Goal: Task Accomplishment & Management: Manage account settings

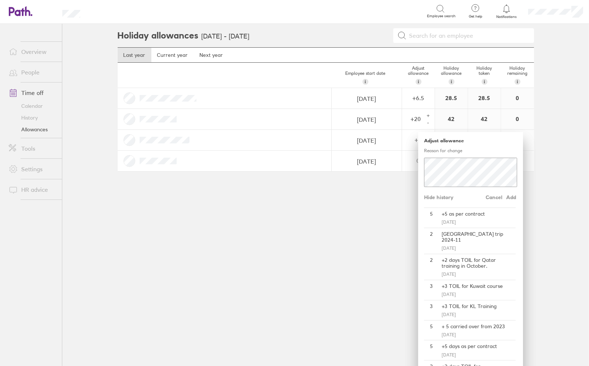
scroll to position [37, 0]
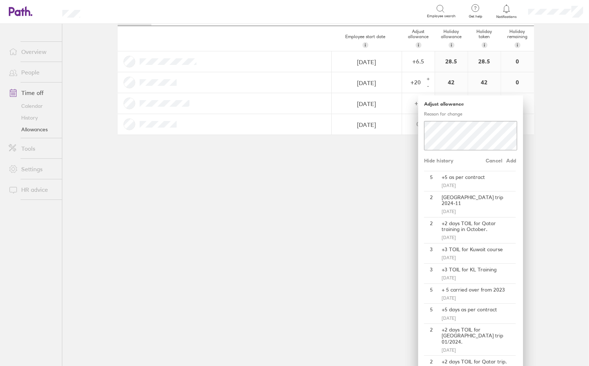
drag, startPoint x: 244, startPoint y: 173, endPoint x: 241, endPoint y: 137, distance: 35.7
click at [245, 173] on div "Holiday allowances [DATE] - [DATE] Last year Current year Next year Employee st…" at bounding box center [326, 158] width 440 height 342
click at [363, 207] on div "Holiday allowances [DATE] - [DATE] Last year Current year Next year Employee st…" at bounding box center [326, 158] width 440 height 342
click at [210, 174] on div "Holiday allowances [DATE] - [DATE] Last year Current year Next year Employee st…" at bounding box center [326, 158] width 440 height 342
click at [304, 194] on div "Holiday allowances [DATE] - [DATE] Last year Current year Next year Employee st…" at bounding box center [326, 158] width 440 height 342
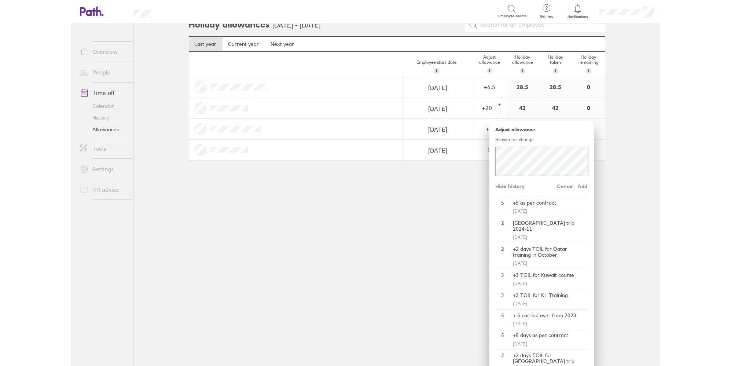
scroll to position [0, 0]
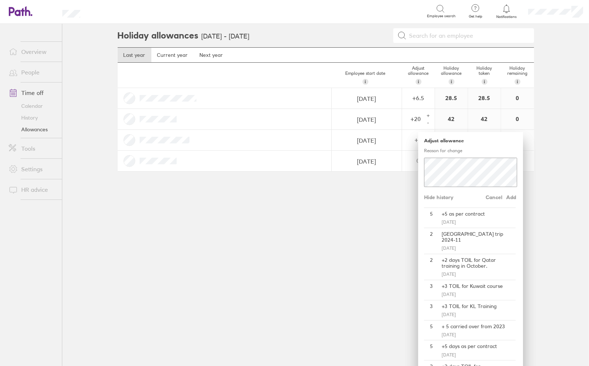
click at [167, 52] on link "Current year" at bounding box center [172, 55] width 43 height 15
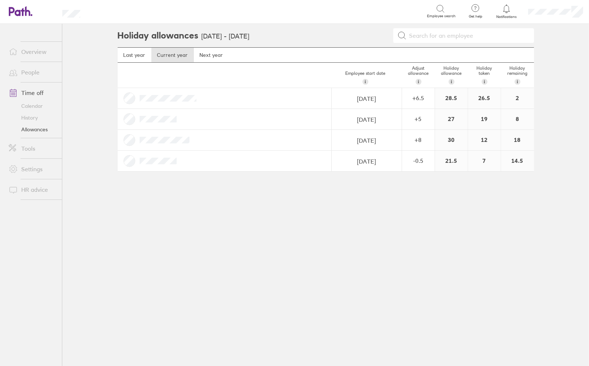
click at [39, 107] on link "Calendar" at bounding box center [32, 106] width 59 height 12
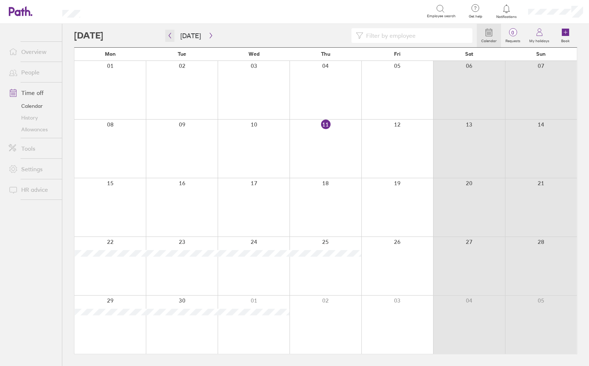
click at [172, 40] on button "button" at bounding box center [169, 36] width 9 height 12
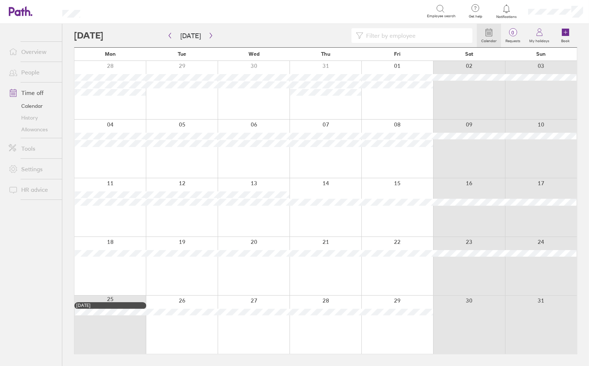
click at [395, 336] on div at bounding box center [398, 325] width 72 height 58
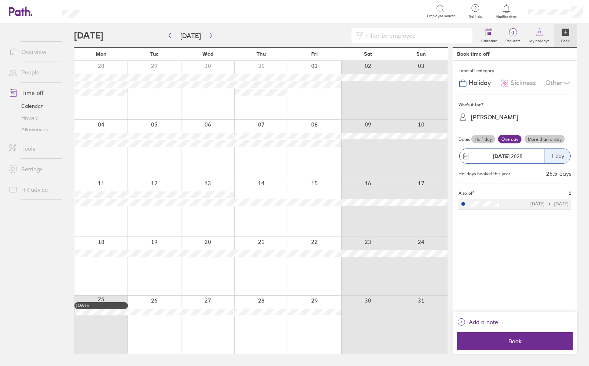
click at [493, 114] on div "[PERSON_NAME]" at bounding box center [494, 117] width 47 height 7
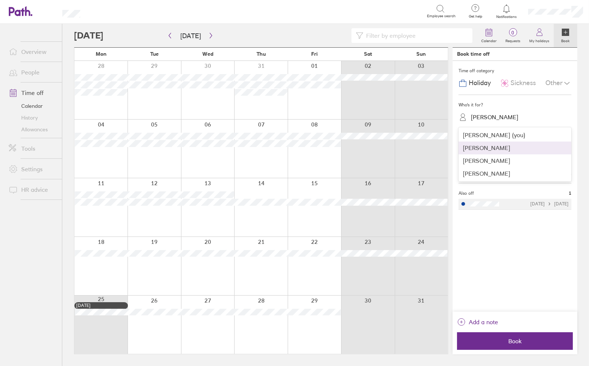
click at [488, 149] on div "[PERSON_NAME]" at bounding box center [515, 148] width 113 height 13
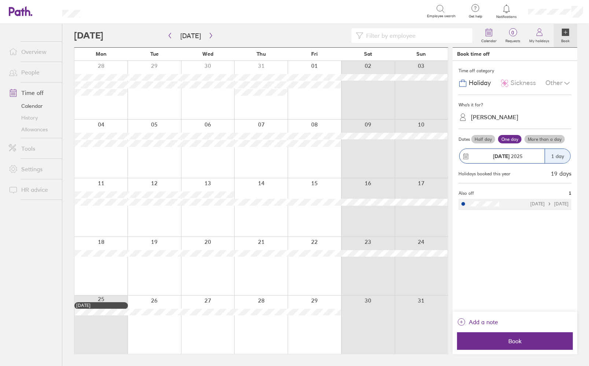
click at [490, 322] on span "Add a note" at bounding box center [483, 322] width 29 height 12
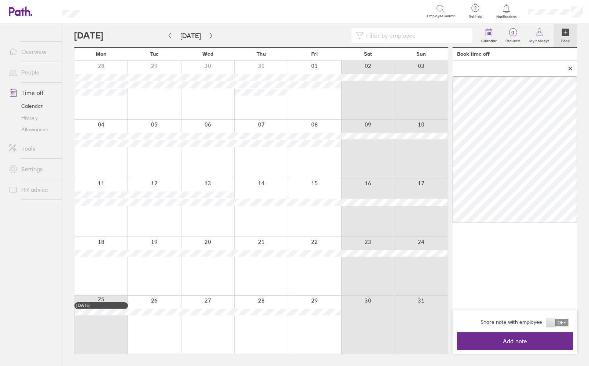
click at [506, 341] on span "Add note" at bounding box center [516, 341] width 106 height 7
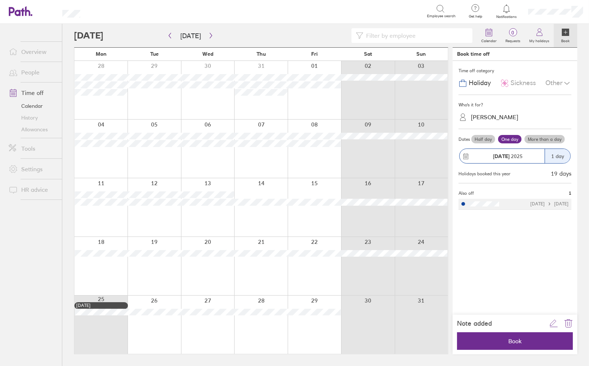
drag, startPoint x: 506, startPoint y: 342, endPoint x: 577, endPoint y: 97, distance: 255.0
click at [578, 101] on div "Calendar 0 Requests My holidays Book [DATE] [DATE] Mon Tue Wed Thu Fri Sat Sun …" at bounding box center [325, 195] width 527 height 342
click at [559, 85] on div "Other" at bounding box center [559, 83] width 26 height 14
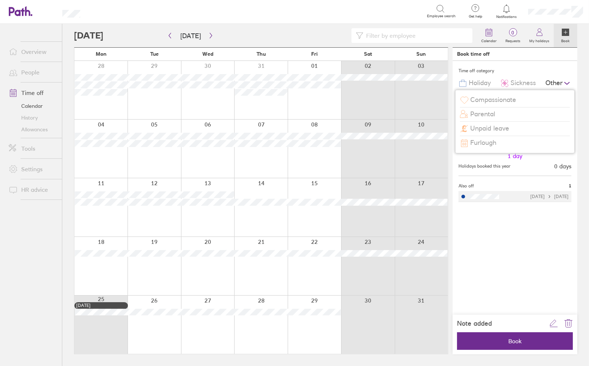
click at [508, 246] on div "Time off category Holiday Sickness Other Compassionate Parental Unpaid leave Fu…" at bounding box center [515, 186] width 125 height 251
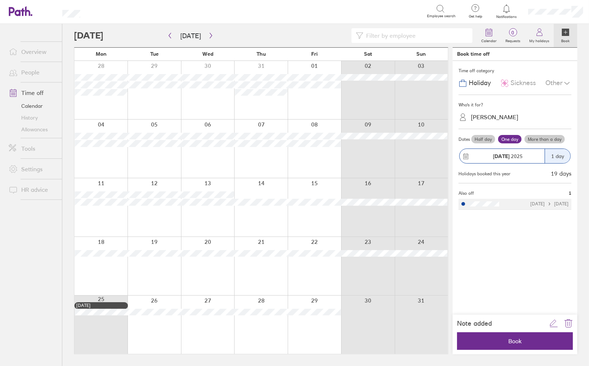
click at [521, 344] on span "Book" at bounding box center [516, 341] width 106 height 7
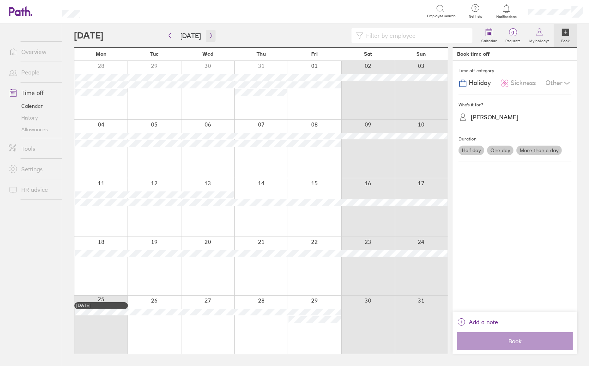
click at [210, 36] on icon "button" at bounding box center [211, 36] width 6 height 6
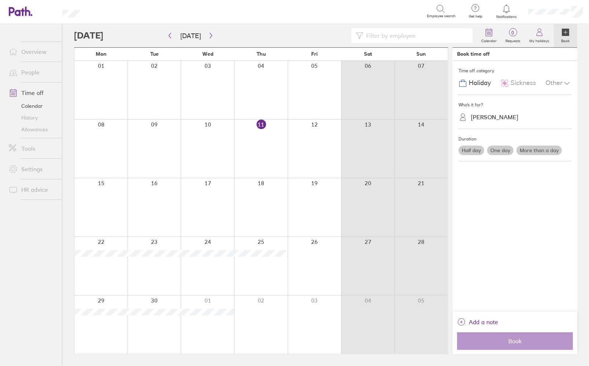
click at [323, 80] on div at bounding box center [315, 90] width 54 height 58
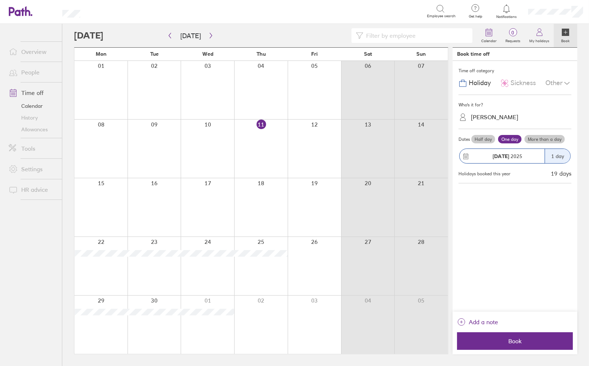
click at [314, 132] on div at bounding box center [315, 149] width 54 height 58
click at [479, 140] on label "Half day" at bounding box center [484, 139] width 24 height 9
click at [0, 0] on input "Half day" at bounding box center [0, 0] width 0 height 0
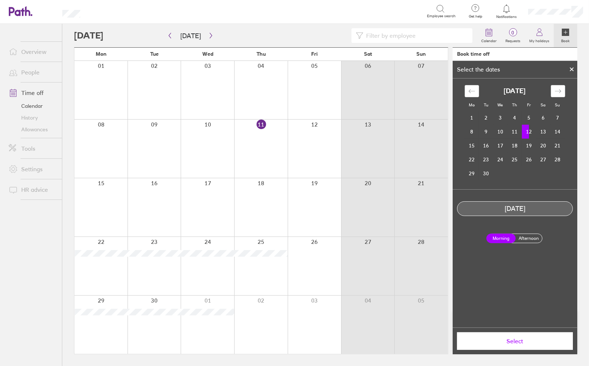
click at [519, 345] on button "Select" at bounding box center [515, 341] width 116 height 18
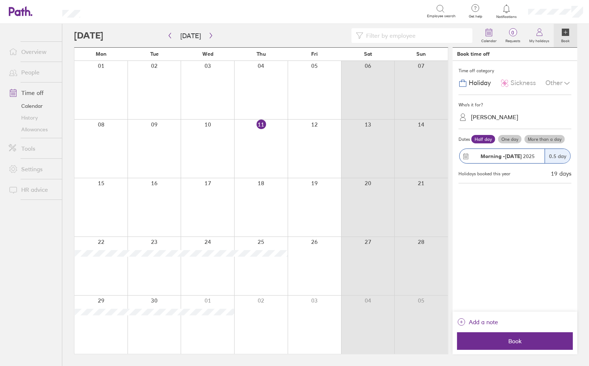
click at [489, 319] on span "Add a note" at bounding box center [483, 322] width 29 height 12
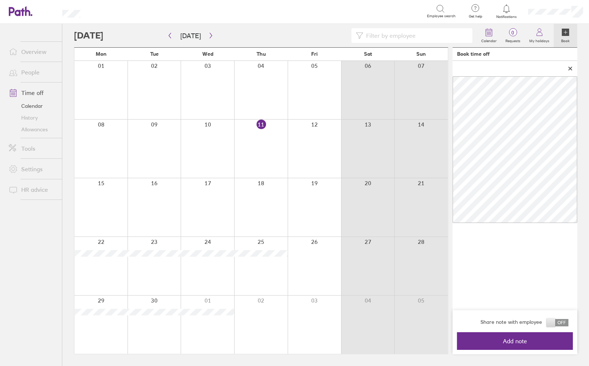
click at [527, 344] on span "Add note" at bounding box center [516, 341] width 106 height 7
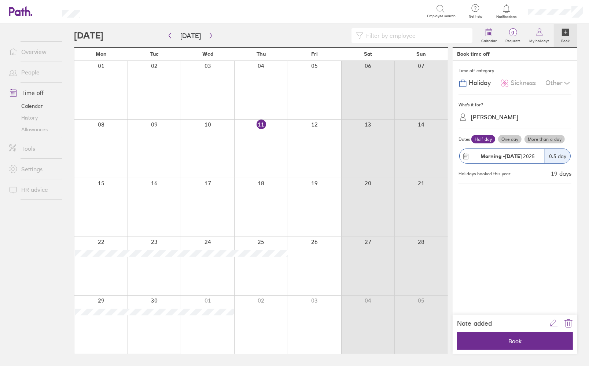
click at [518, 341] on span "Book" at bounding box center [516, 341] width 106 height 7
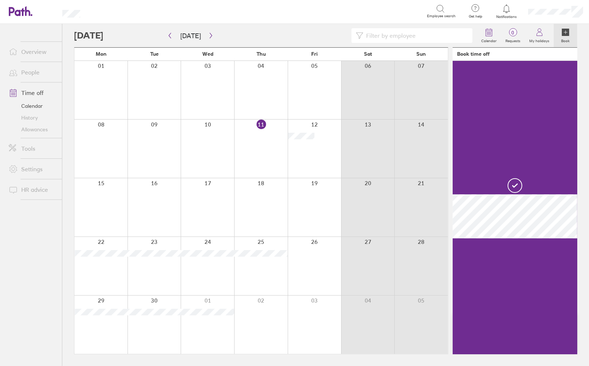
click at [37, 132] on link "Allowances" at bounding box center [32, 130] width 59 height 12
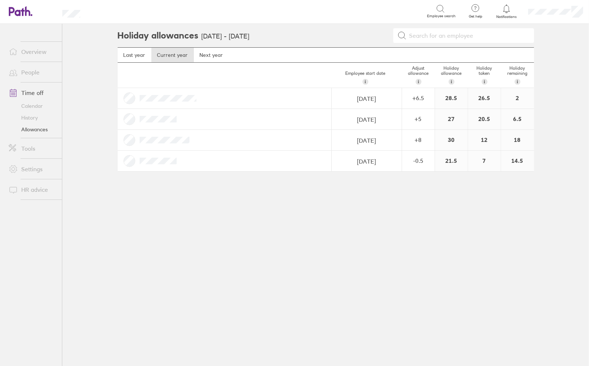
click at [423, 118] on div "+ 5" at bounding box center [419, 119] width 32 height 7
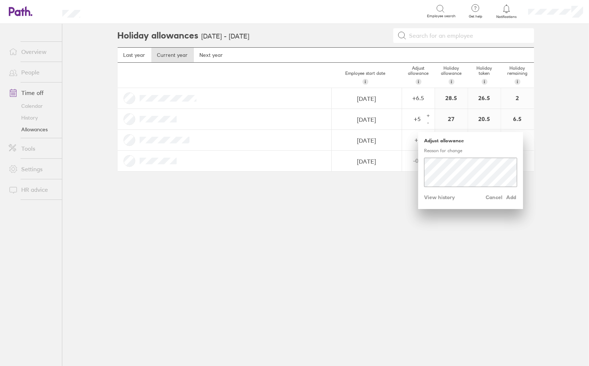
click at [429, 114] on div "+" at bounding box center [429, 116] width 6 height 6
click at [512, 196] on span "Add" at bounding box center [512, 197] width 12 height 12
click at [511, 197] on span "Add" at bounding box center [512, 197] width 12 height 12
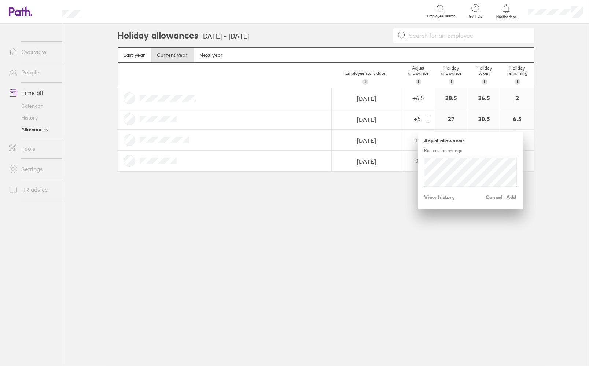
click at [368, 147] on div "Employee start date i The date this employee started at your company. Used for …" at bounding box center [326, 117] width 417 height 109
click at [513, 201] on span "Add" at bounding box center [512, 197] width 12 height 12
click at [512, 198] on span "Add" at bounding box center [512, 197] width 12 height 12
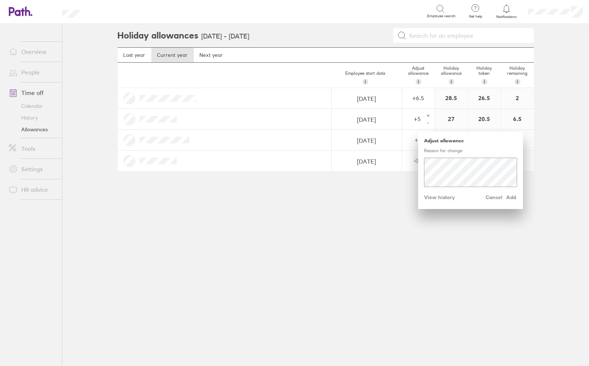
click at [512, 198] on span "Add" at bounding box center [512, 197] width 12 height 12
click at [429, 117] on div "+" at bounding box center [429, 116] width 6 height 6
click at [514, 196] on span "Add" at bounding box center [512, 197] width 12 height 12
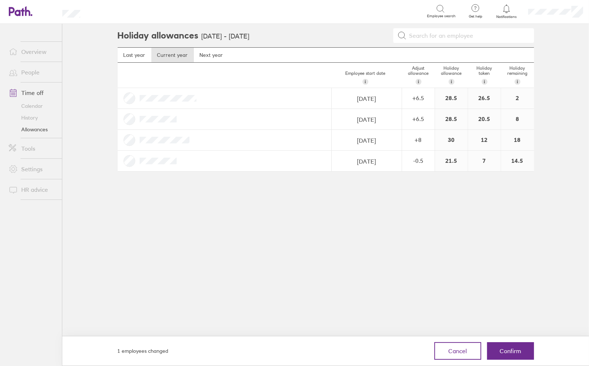
click at [504, 350] on span "Confirm" at bounding box center [511, 351] width 22 height 7
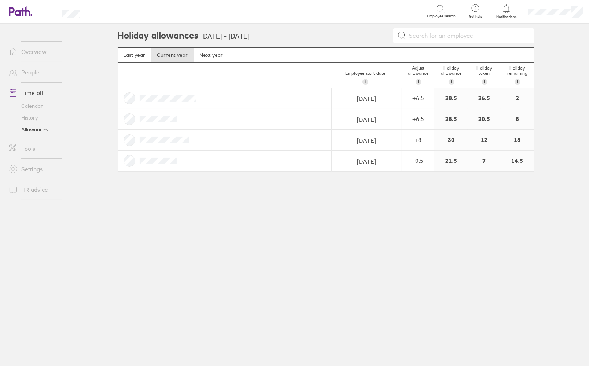
click at [418, 118] on div "+ 6.5" at bounding box center [419, 119] width 32 height 7
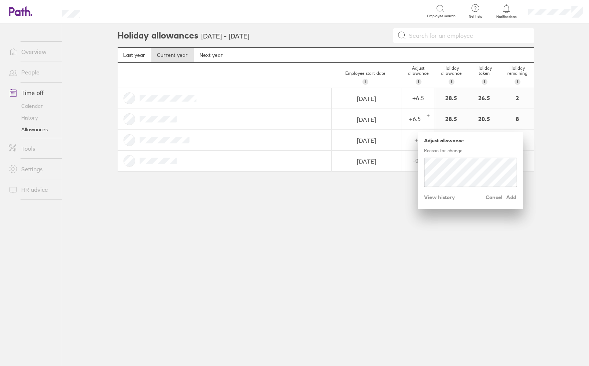
click at [444, 201] on span "View history" at bounding box center [439, 197] width 31 height 12
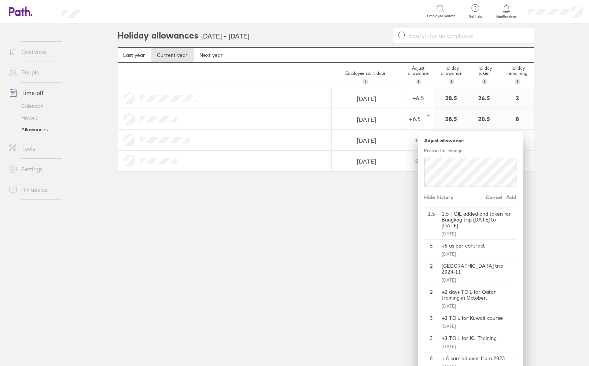
click at [373, 223] on div "Holiday allowances [DATE] - [DATE] Last year Current year Next year Employee st…" at bounding box center [326, 195] width 440 height 342
click at [386, 210] on div "Holiday allowances [DATE] - [DATE] Last year Current year Next year Employee st…" at bounding box center [326, 195] width 440 height 342
click at [492, 199] on span "Cancel" at bounding box center [494, 197] width 17 height 12
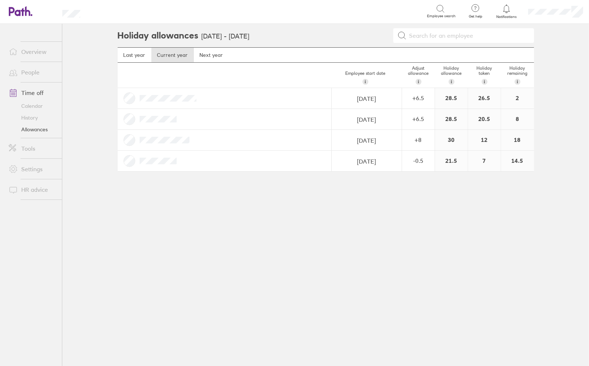
click at [369, 219] on div "Holiday allowances [DATE] - [DATE] Last year Current year Next year Employee st…" at bounding box center [326, 195] width 440 height 342
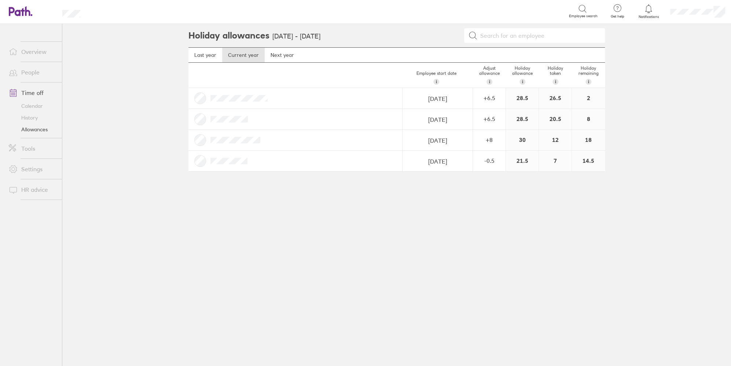
click at [40, 105] on link "Calendar" at bounding box center [32, 106] width 59 height 12
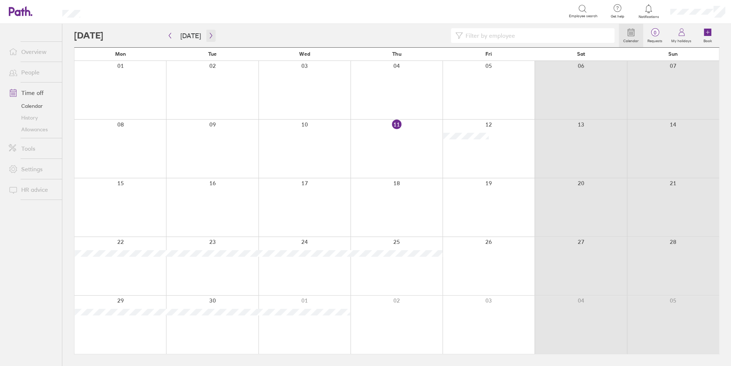
click at [208, 33] on icon "button" at bounding box center [211, 36] width 6 height 6
click at [425, 222] on div at bounding box center [397, 207] width 92 height 58
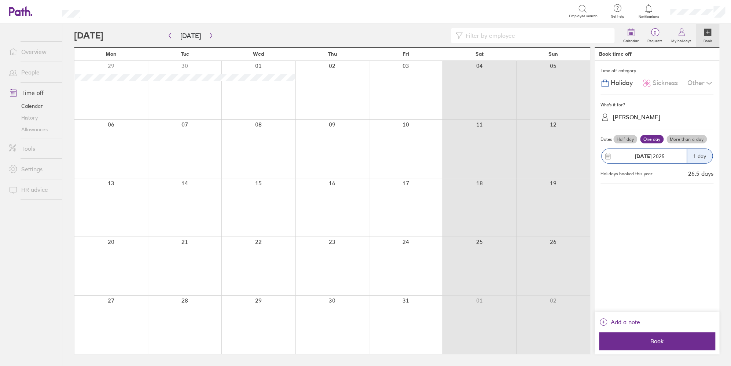
click at [589, 140] on label "Half day" at bounding box center [626, 139] width 24 height 9
click at [0, 0] on input "Half day" at bounding box center [0, 0] width 0 height 0
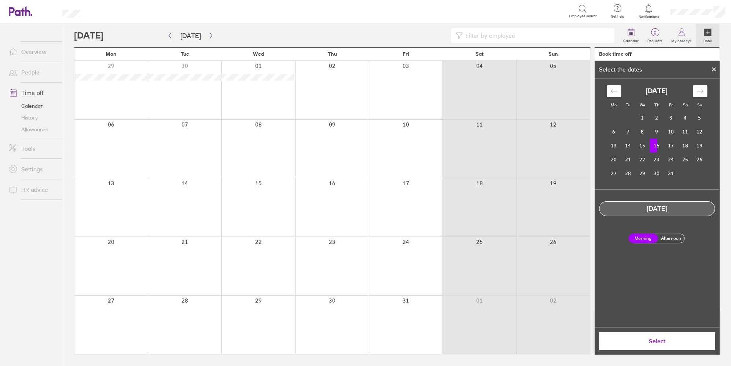
click at [589, 237] on label "Afternoon" at bounding box center [671, 238] width 29 height 9
click at [0, 0] on input "Afternoon" at bounding box center [0, 0] width 0 height 0
click at [589, 343] on span "Select" at bounding box center [657, 341] width 106 height 7
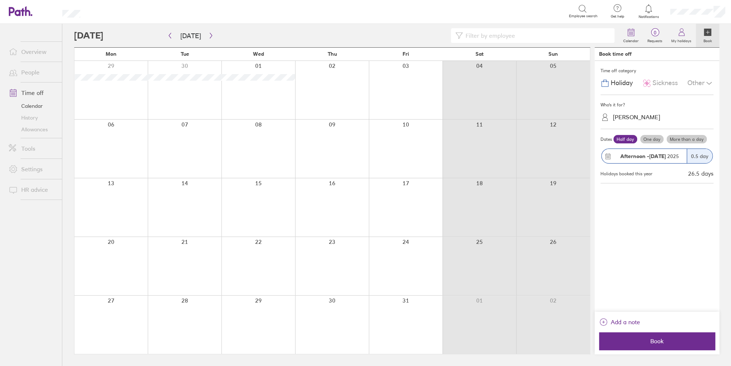
click at [589, 138] on label "More than a day" at bounding box center [687, 139] width 40 height 9
click at [0, 0] on input "More than a day" at bounding box center [0, 0] width 0 height 0
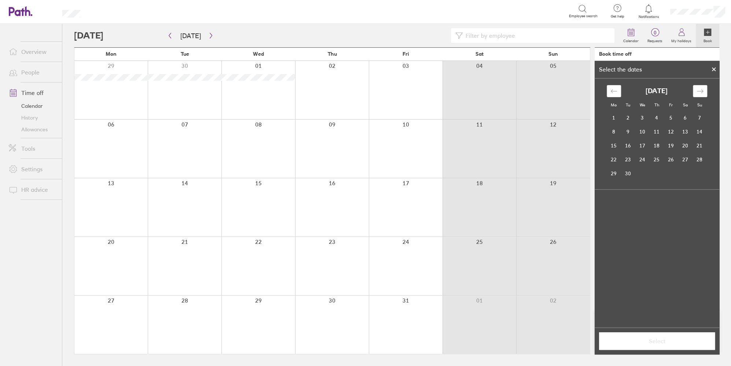
click at [589, 69] on icon at bounding box center [714, 69] width 3 height 3
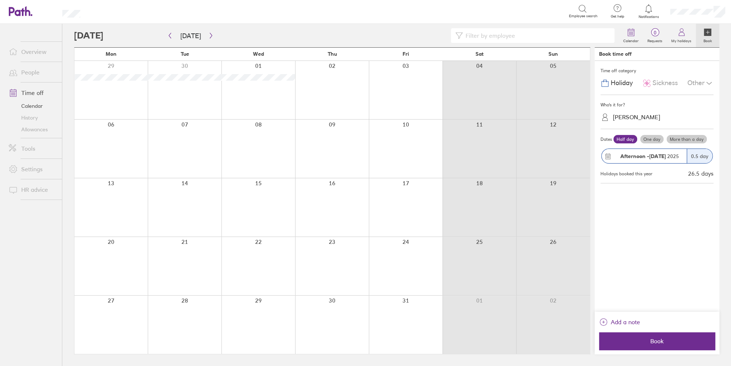
click at [589, 323] on span "Add a note" at bounding box center [625, 322] width 29 height 12
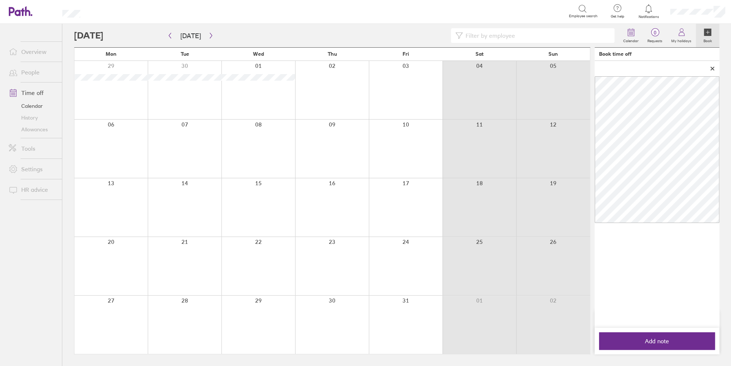
click at [589, 337] on button "Add note" at bounding box center [657, 341] width 116 height 18
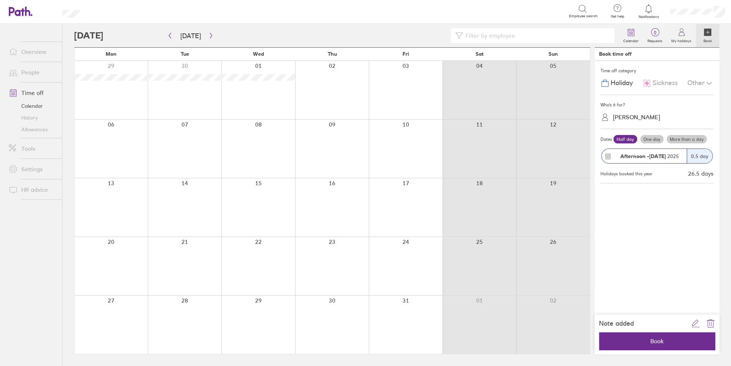
click at [589, 325] on icon "link" at bounding box center [696, 323] width 9 height 9
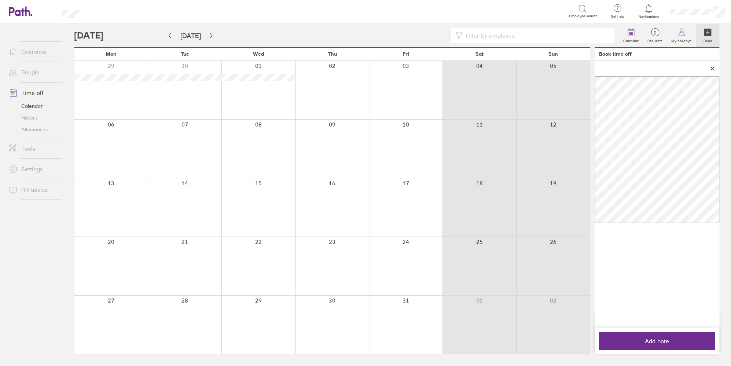
click at [589, 346] on button "Add note" at bounding box center [657, 341] width 116 height 18
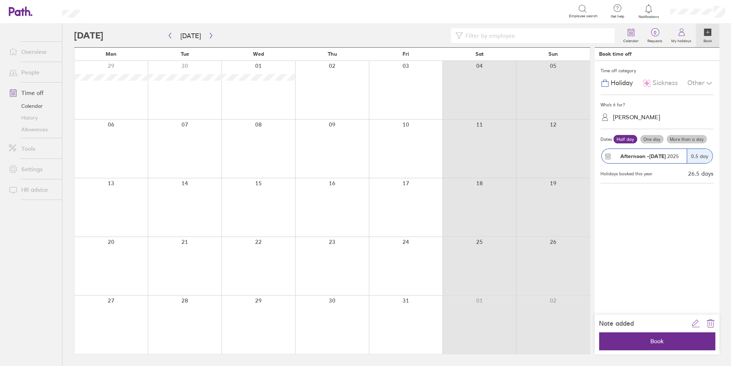
click at [589, 119] on div "[PERSON_NAME]" at bounding box center [636, 117] width 47 height 7
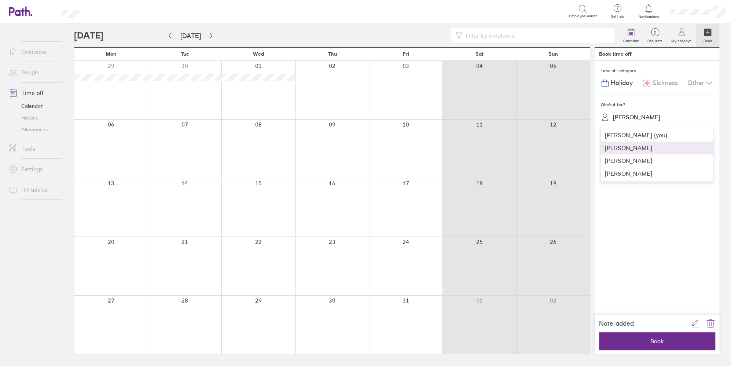
click at [589, 148] on div "[PERSON_NAME]" at bounding box center [657, 148] width 113 height 13
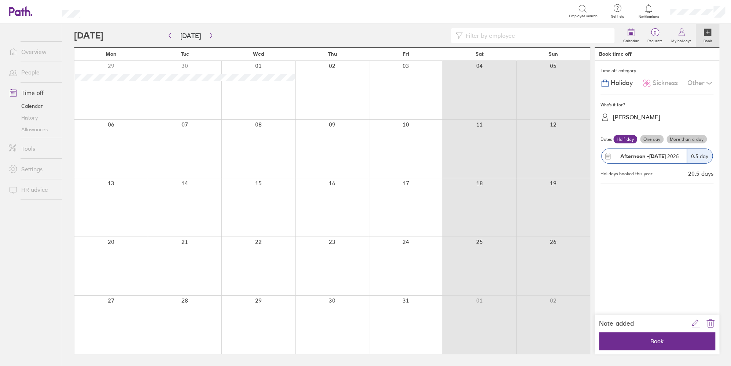
click at [589, 338] on span "Book" at bounding box center [657, 341] width 106 height 7
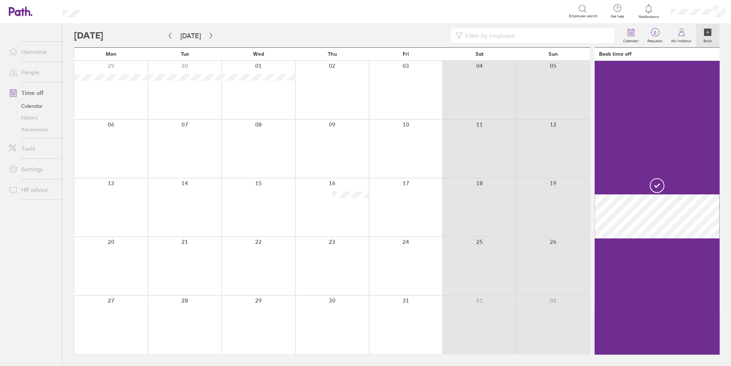
click at [406, 200] on div at bounding box center [406, 207] width 74 height 58
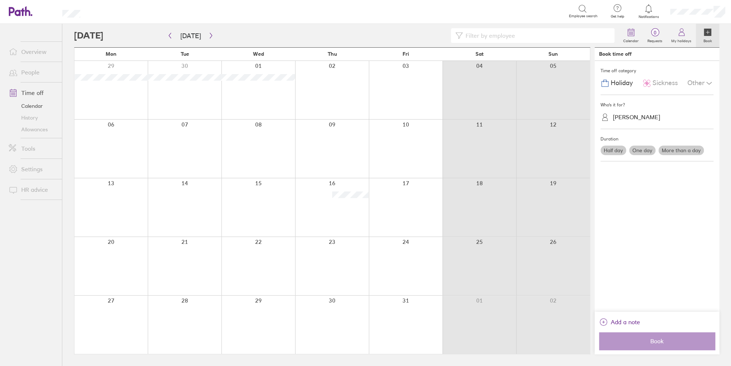
click at [397, 199] on div at bounding box center [406, 207] width 74 height 58
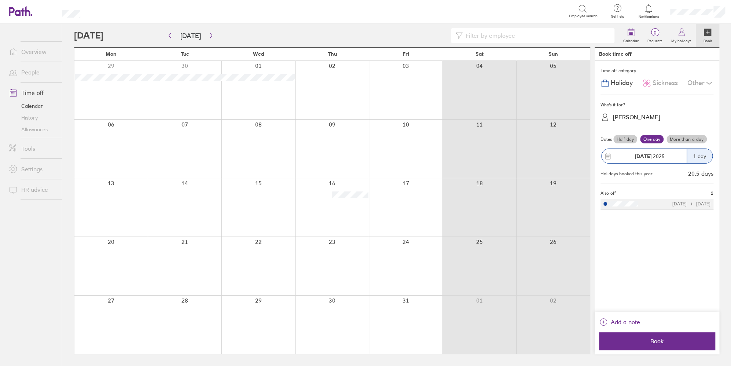
click at [589, 324] on span "Add a note" at bounding box center [625, 322] width 29 height 12
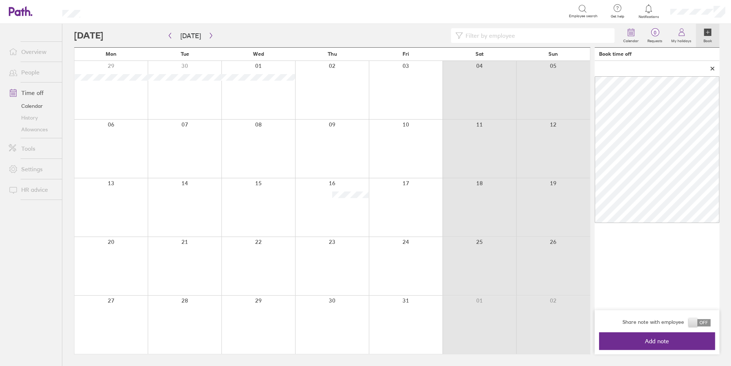
click at [589, 343] on span "Add note" at bounding box center [657, 341] width 106 height 7
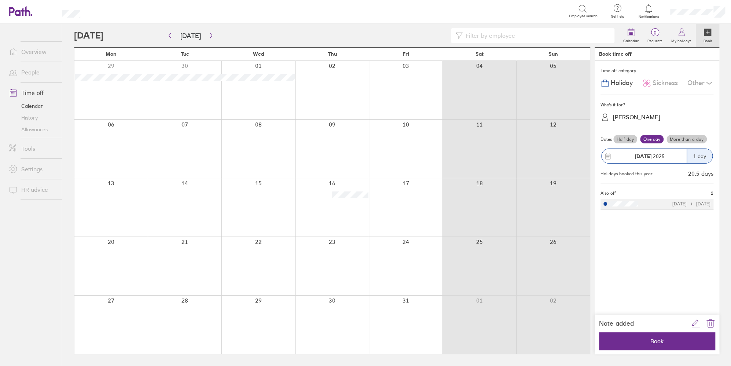
click at [589, 341] on span "Book" at bounding box center [657, 341] width 106 height 7
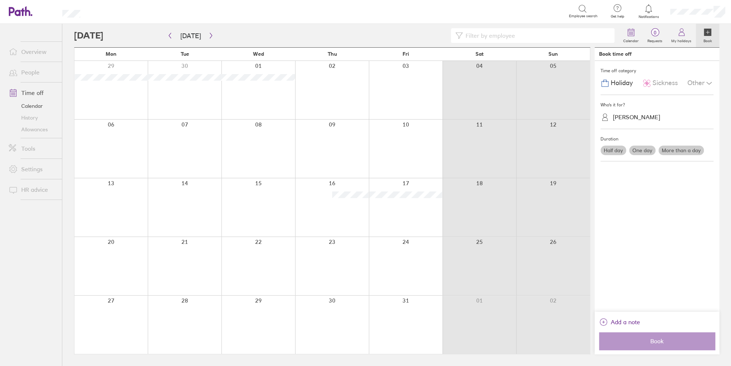
click at [119, 323] on div at bounding box center [110, 325] width 73 height 58
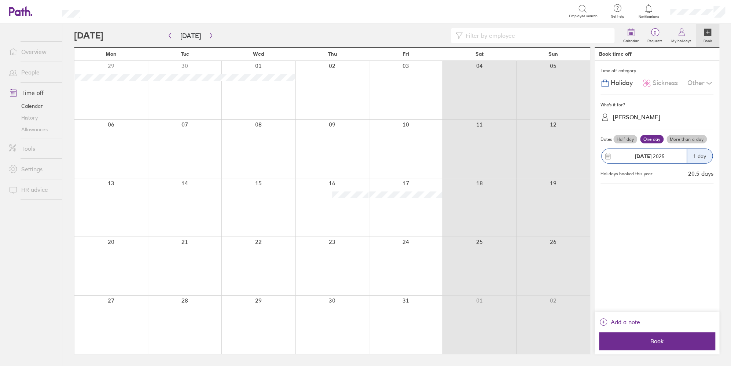
click at [589, 139] on label "More than a day" at bounding box center [687, 139] width 40 height 9
click at [0, 0] on input "More than a day" at bounding box center [0, 0] width 0 height 0
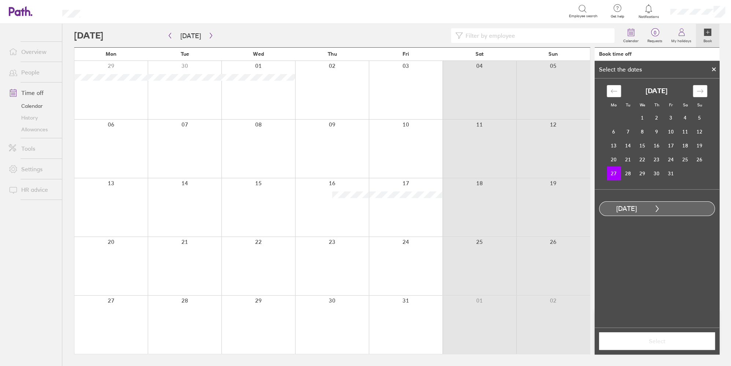
click at [589, 175] on td "28" at bounding box center [628, 174] width 14 height 14
click at [589, 240] on label "Half day" at bounding box center [702, 238] width 29 height 9
click at [0, 0] on input "Half day" at bounding box center [0, 0] width 0 height 0
click at [589, 341] on span "Select" at bounding box center [657, 341] width 106 height 7
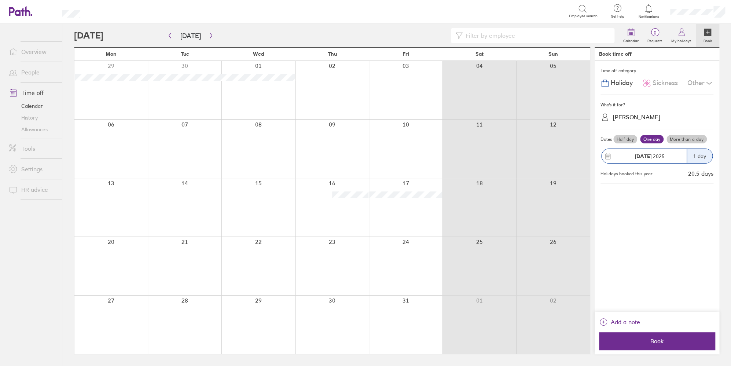
click at [589, 322] on span "Add a note" at bounding box center [625, 322] width 29 height 12
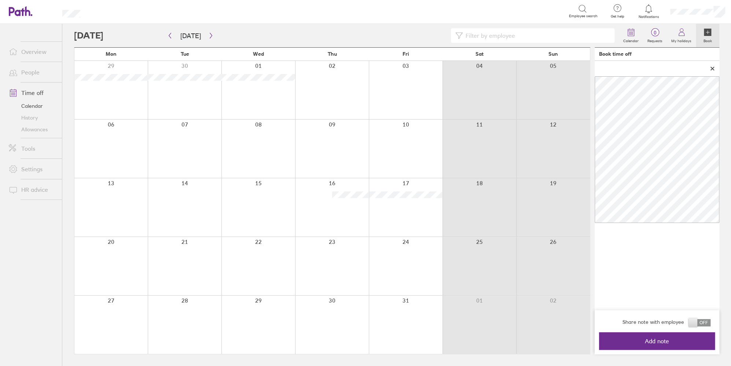
click at [589, 338] on span "Add note" at bounding box center [657, 341] width 106 height 7
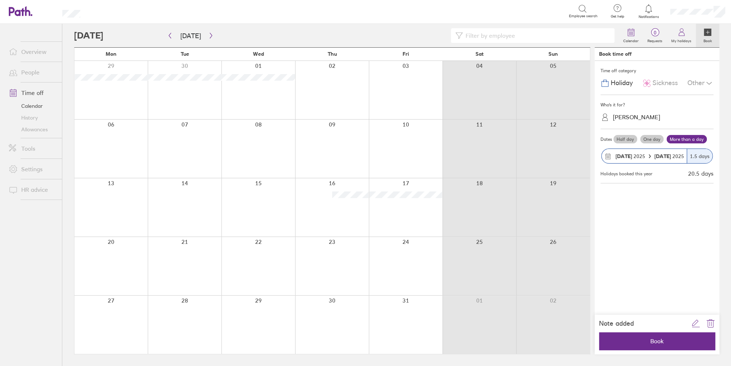
click at [589, 340] on span "Book" at bounding box center [657, 341] width 106 height 7
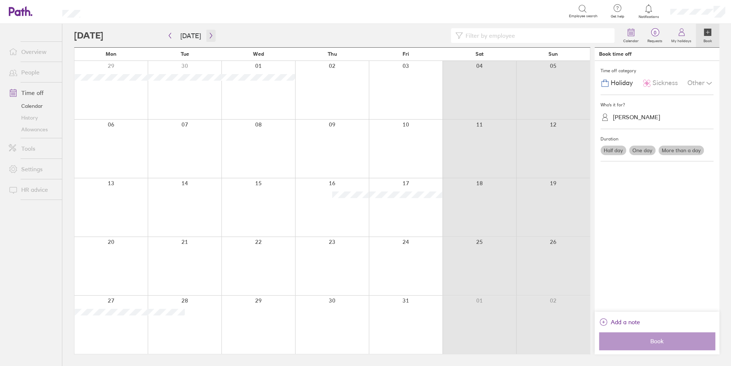
click at [208, 35] on icon "button" at bounding box center [211, 36] width 6 height 6
click at [402, 268] on div at bounding box center [406, 266] width 74 height 58
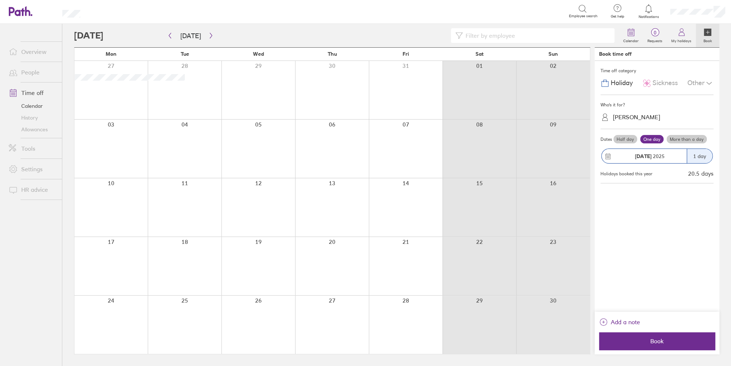
click at [589, 322] on span "Add a note" at bounding box center [625, 322] width 29 height 12
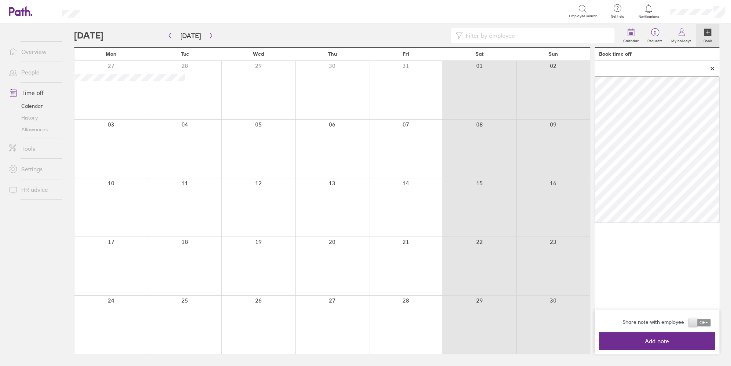
click at [589, 344] on span "Add note" at bounding box center [657, 341] width 106 height 7
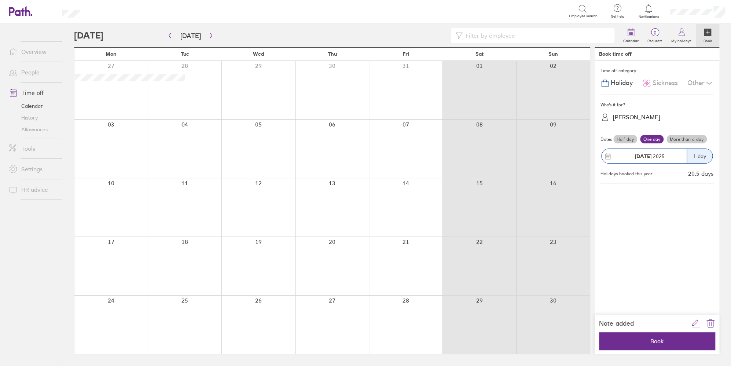
click at [589, 325] on icon "link" at bounding box center [696, 323] width 7 height 7
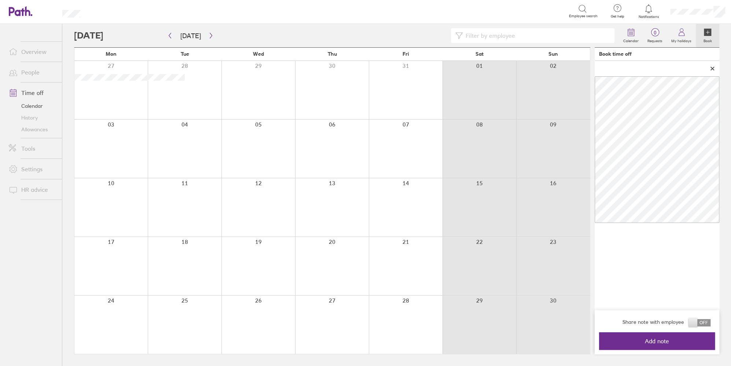
click at [589, 70] on div at bounding box center [657, 68] width 125 height 15
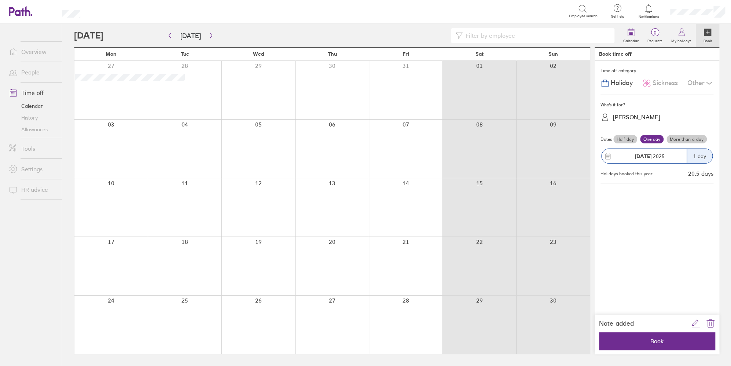
click at [589, 344] on span "Book" at bounding box center [657, 341] width 106 height 7
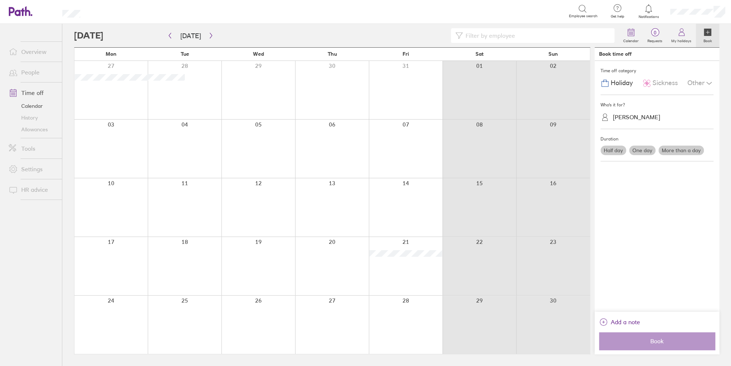
click at [413, 208] on div at bounding box center [406, 207] width 74 height 58
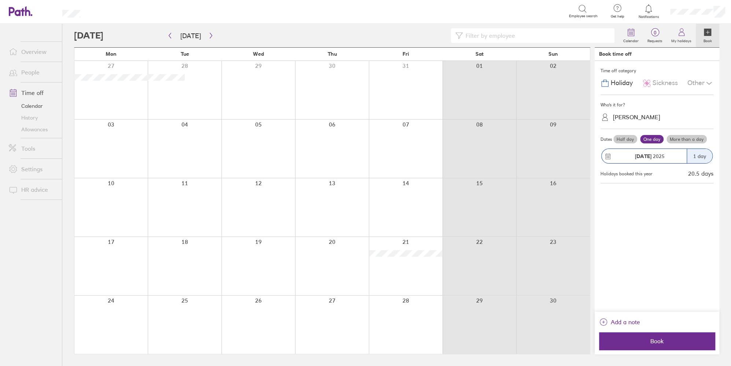
click at [589, 325] on span "Add a note" at bounding box center [625, 322] width 29 height 12
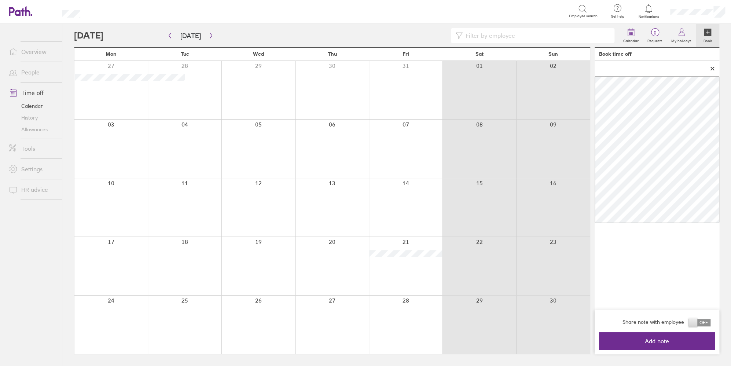
click at [589, 340] on span "Add note" at bounding box center [657, 341] width 106 height 7
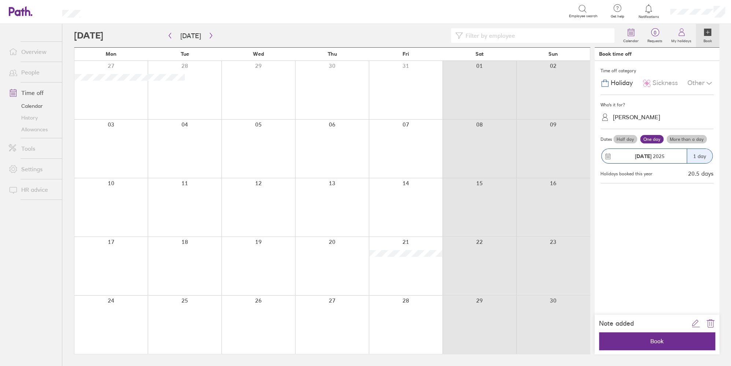
click at [589, 344] on span "Book" at bounding box center [657, 341] width 106 height 7
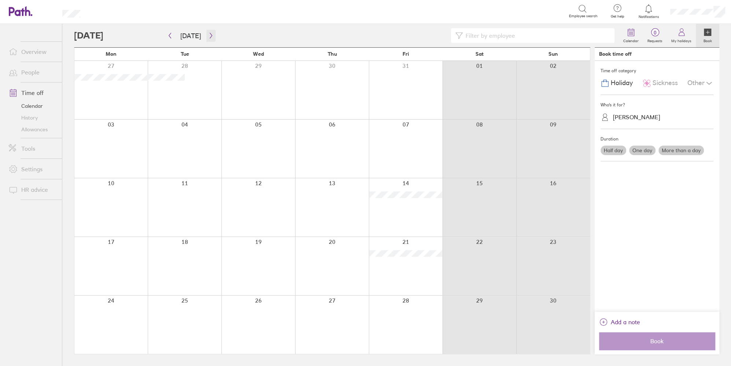
click at [208, 34] on icon "button" at bounding box center [211, 36] width 6 height 6
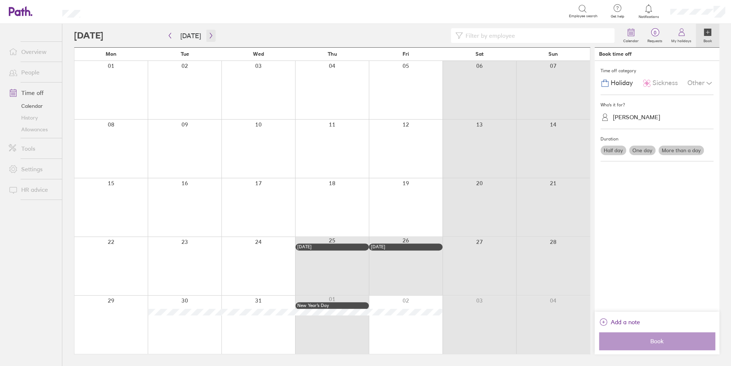
click at [208, 34] on icon "button" at bounding box center [211, 36] width 6 height 6
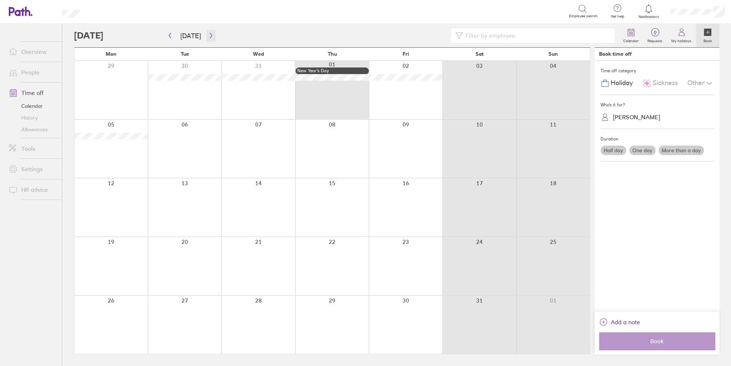
click at [208, 34] on icon "button" at bounding box center [211, 36] width 6 height 6
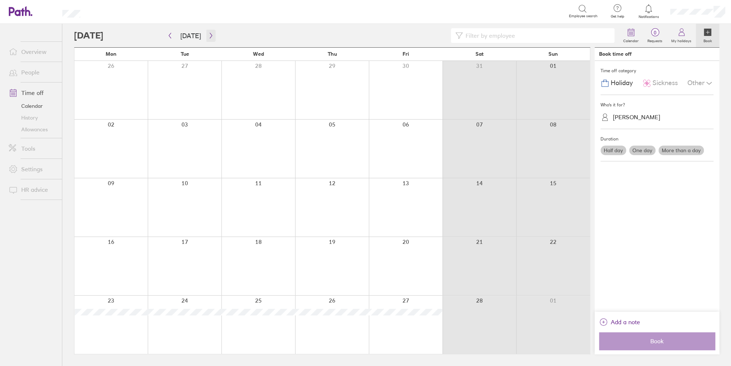
click at [208, 34] on icon "button" at bounding box center [211, 36] width 6 height 6
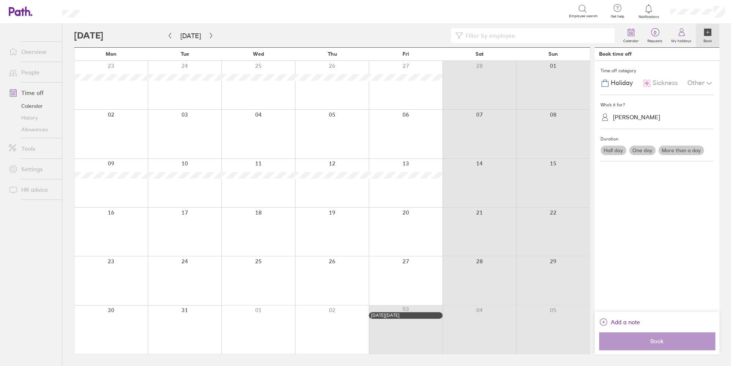
click at [349, 191] on div at bounding box center [332, 183] width 74 height 48
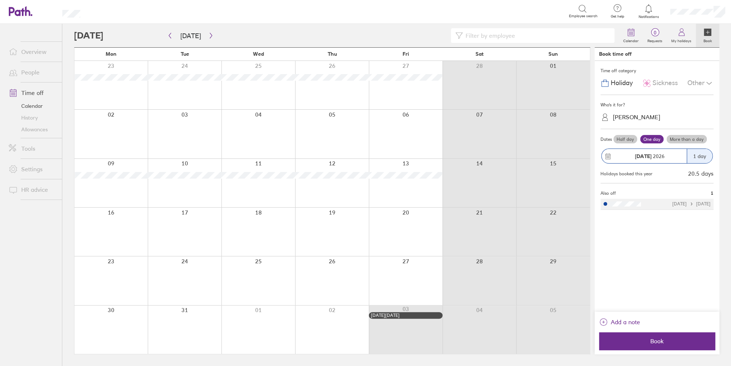
click at [589, 140] on label "More than a day" at bounding box center [687, 139] width 40 height 9
click at [0, 0] on input "More than a day" at bounding box center [0, 0] width 0 height 0
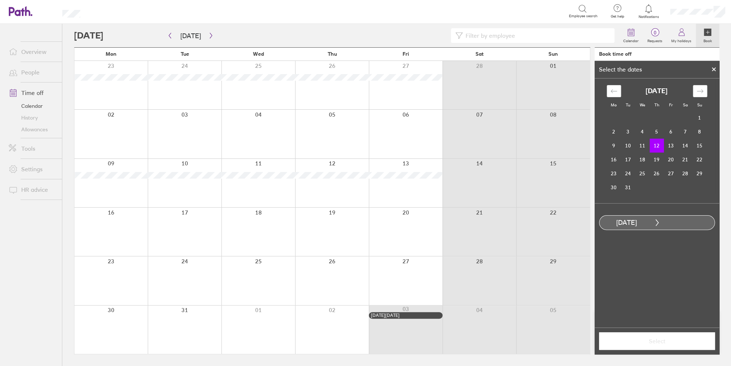
click at [589, 145] on td "13" at bounding box center [671, 146] width 14 height 14
click at [589, 252] on label "Half day" at bounding box center [639, 252] width 29 height 9
click at [0, 0] on input "Half day" at bounding box center [0, 0] width 0 height 0
click at [589, 342] on span "Select" at bounding box center [657, 341] width 106 height 7
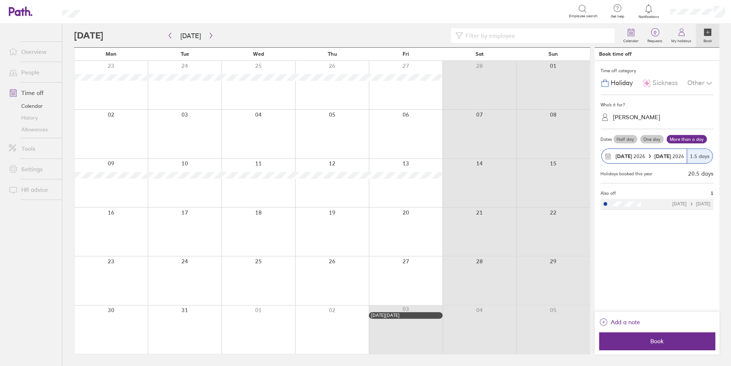
click at [589, 322] on span "Add a note" at bounding box center [625, 322] width 29 height 12
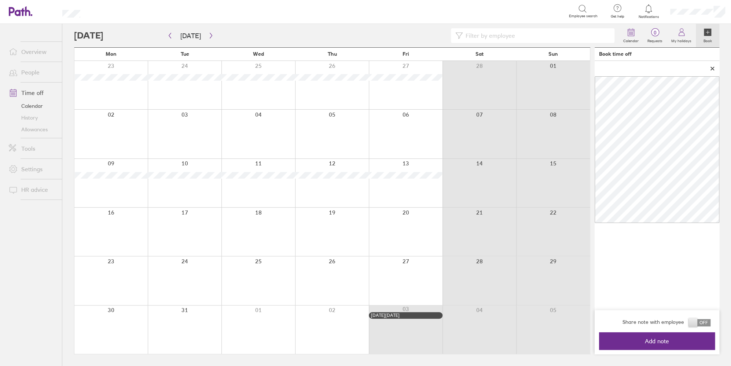
click at [589, 345] on button "Add note" at bounding box center [657, 341] width 116 height 18
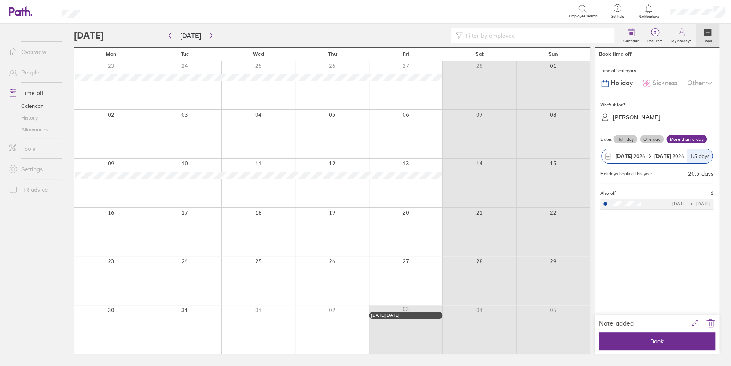
click at [589, 152] on div "[DATE] [DATE]" at bounding box center [644, 156] width 85 height 14
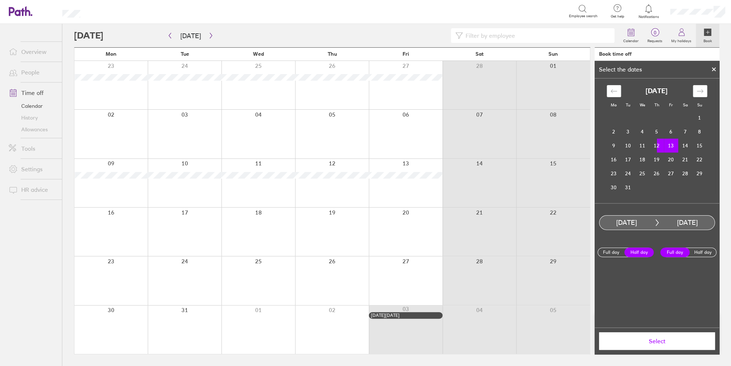
click at [589, 142] on td "13" at bounding box center [671, 146] width 14 height 14
click at [589, 148] on td "13" at bounding box center [671, 146] width 14 height 14
click at [589, 145] on td "13" at bounding box center [671, 146] width 14 height 14
click at [589, 91] on icon "Move backward to switch to the previous month." at bounding box center [614, 91] width 7 height 7
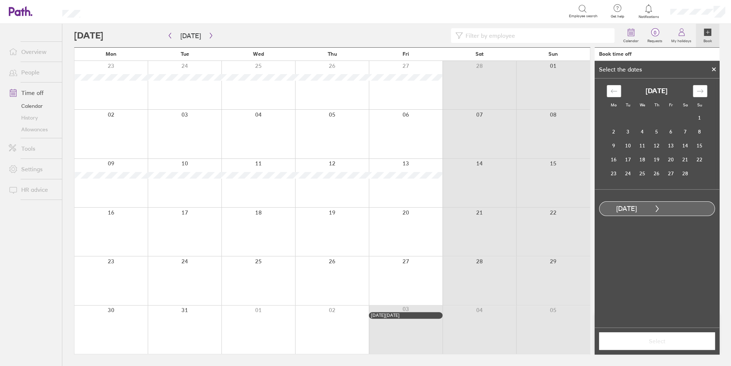
click at [589, 93] on icon "Move forward to switch to the next month." at bounding box center [700, 91] width 7 height 7
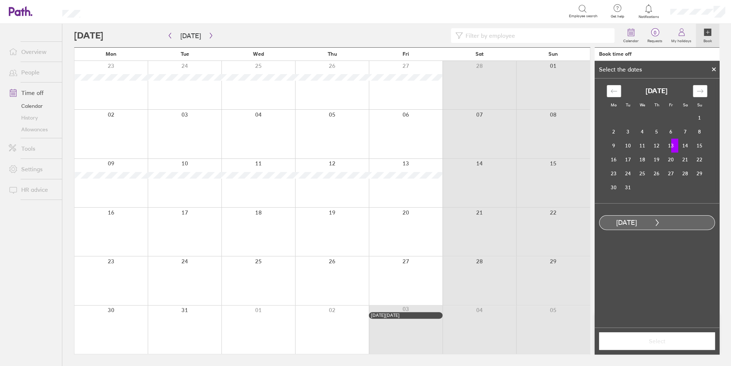
click at [589, 147] on td "12" at bounding box center [657, 146] width 14 height 14
click at [589, 145] on td "13" at bounding box center [671, 146] width 14 height 14
click at [589, 68] on icon at bounding box center [714, 69] width 3 height 3
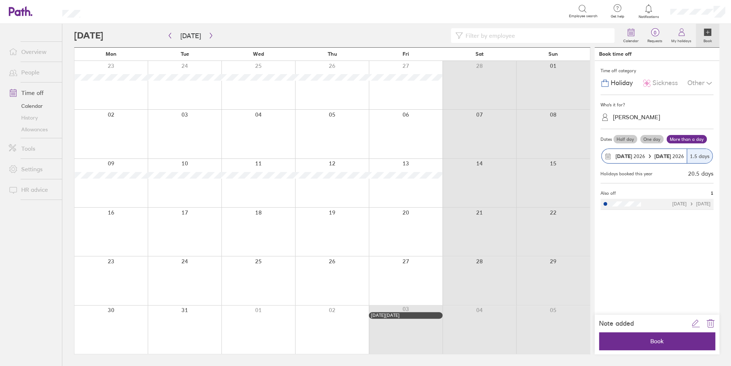
click at [589, 140] on label "One day" at bounding box center [651, 139] width 23 height 9
click at [0, 0] on input "One day" at bounding box center [0, 0] width 0 height 0
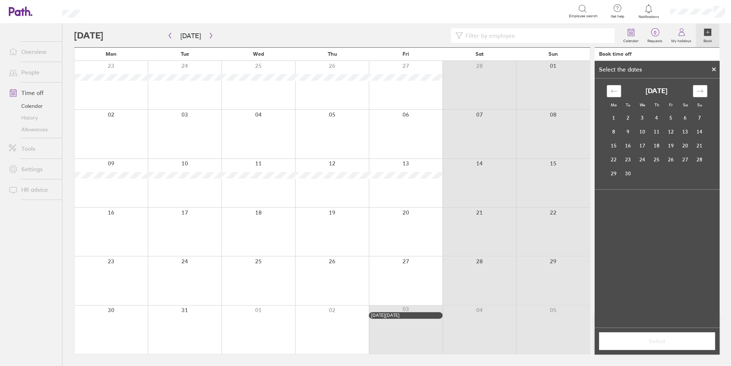
click at [589, 88] on icon "Move forward to switch to the next month." at bounding box center [700, 91] width 7 height 7
click at [589, 90] on icon "Move forward to switch to the next month." at bounding box center [700, 91] width 7 height 7
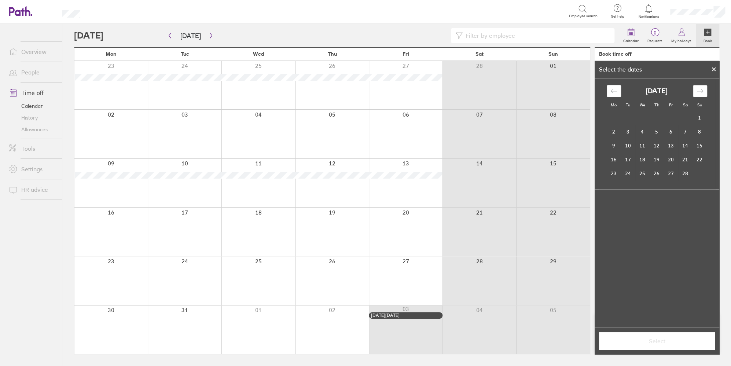
click at [589, 90] on icon "Move forward to switch to the next month." at bounding box center [700, 91] width 7 height 7
click at [589, 150] on td "13" at bounding box center [671, 146] width 14 height 14
click at [589, 335] on button "Select" at bounding box center [657, 341] width 116 height 18
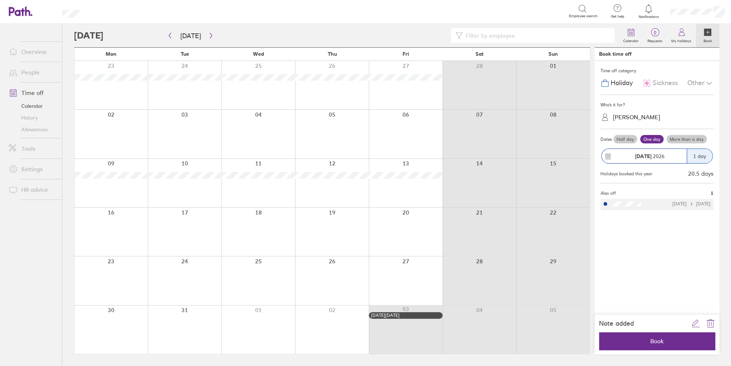
click at [589, 323] on icon "link" at bounding box center [696, 323] width 9 height 9
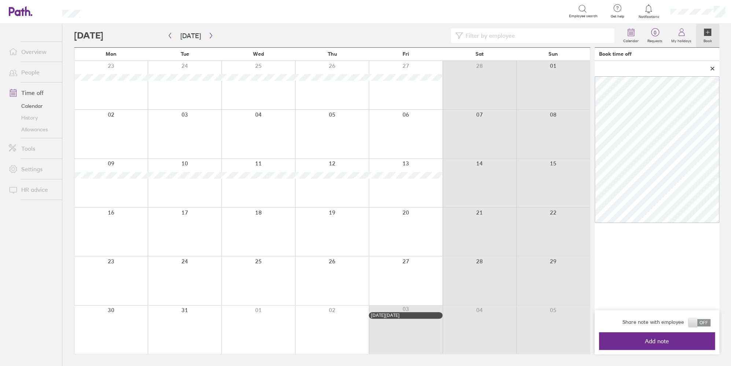
click at [589, 71] on div at bounding box center [657, 68] width 125 height 15
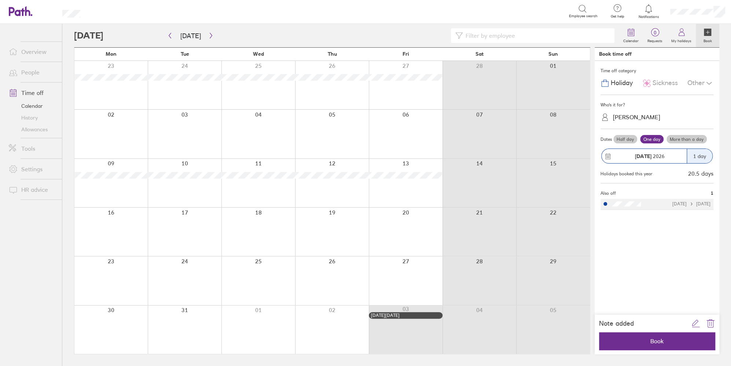
click at [589, 341] on span "Book" at bounding box center [657, 341] width 106 height 7
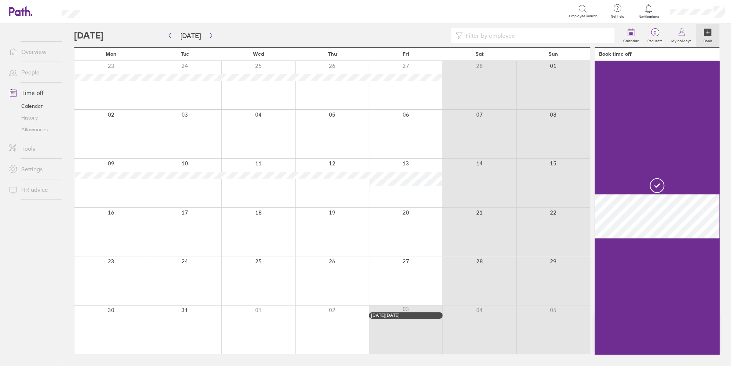
click at [125, 227] on div at bounding box center [110, 232] width 73 height 48
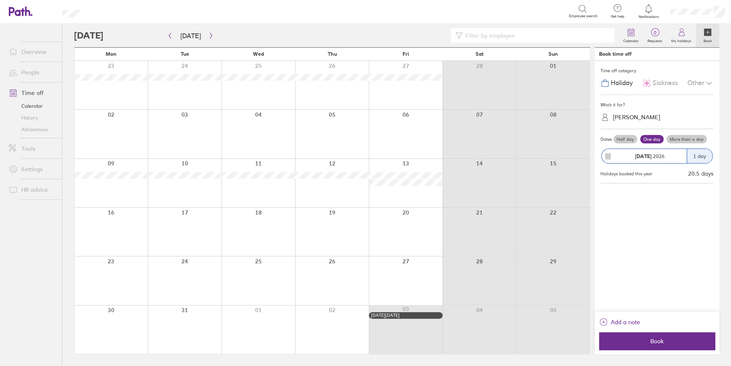
click at [124, 235] on div at bounding box center [110, 232] width 73 height 48
click at [589, 139] on label "Half day" at bounding box center [626, 139] width 24 height 9
click at [0, 0] on input "Half day" at bounding box center [0, 0] width 0 height 0
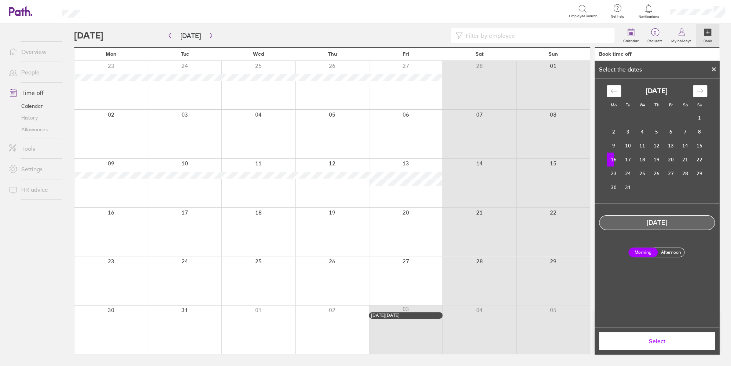
click at [589, 341] on span "Select" at bounding box center [657, 341] width 106 height 7
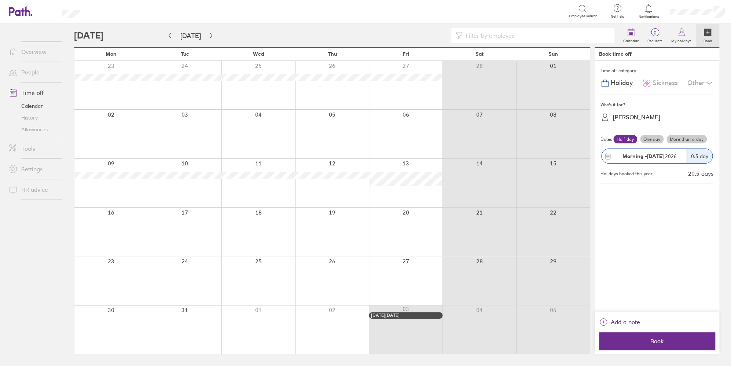
click at [589, 326] on span "Add a note" at bounding box center [625, 322] width 29 height 12
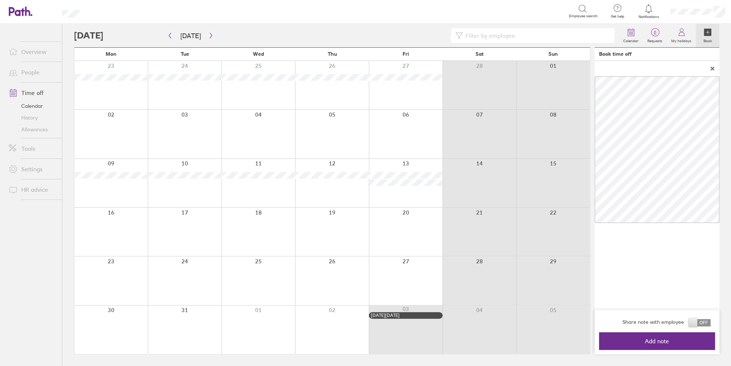
click at [589, 344] on span "Add note" at bounding box center [657, 341] width 106 height 7
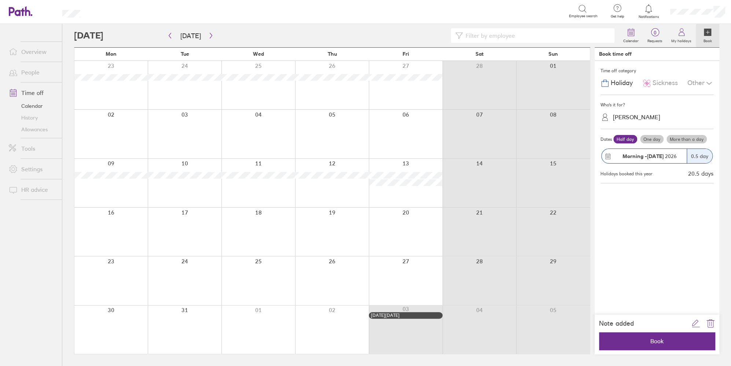
click at [589, 341] on span "Book" at bounding box center [657, 341] width 106 height 7
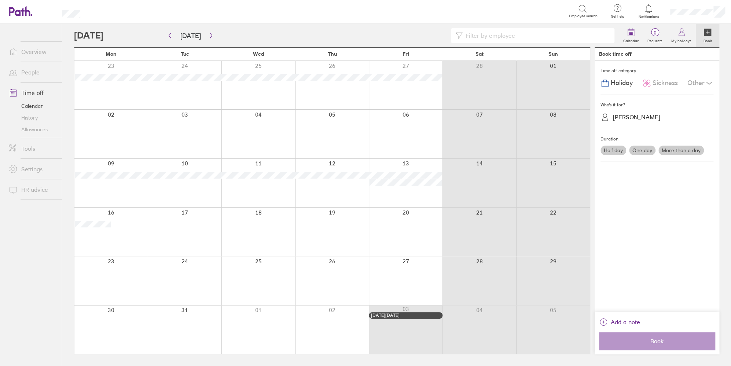
click at [355, 142] on div at bounding box center [332, 134] width 74 height 48
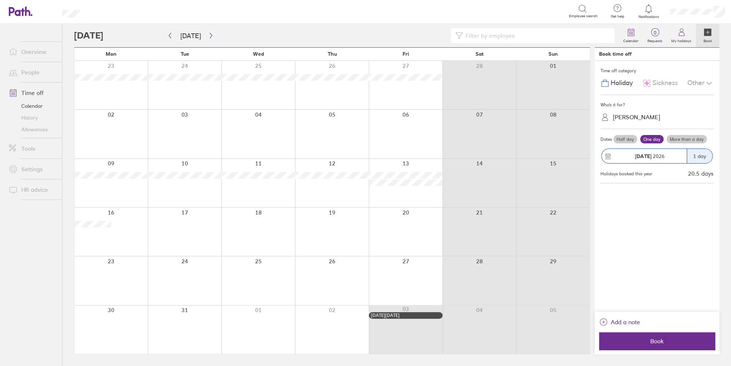
click at [589, 138] on label "More than a day" at bounding box center [687, 139] width 40 height 9
click at [0, 0] on input "More than a day" at bounding box center [0, 0] width 0 height 0
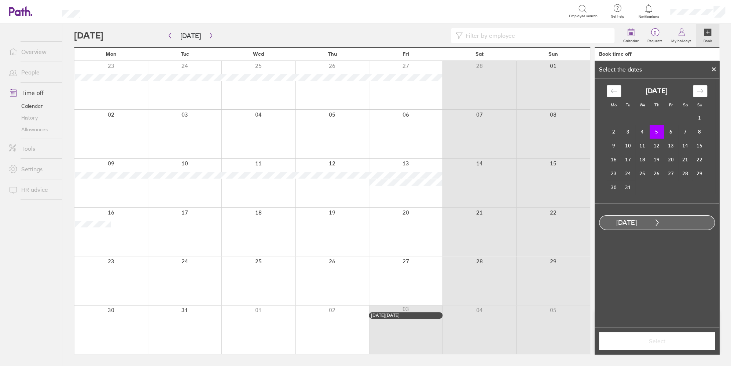
click at [589, 131] on td "6" at bounding box center [671, 132] width 14 height 14
click at [589, 254] on label "Half day" at bounding box center [639, 252] width 29 height 9
click at [0, 0] on input "Half day" at bounding box center [0, 0] width 0 height 0
click at [589, 342] on span "Select" at bounding box center [657, 341] width 106 height 7
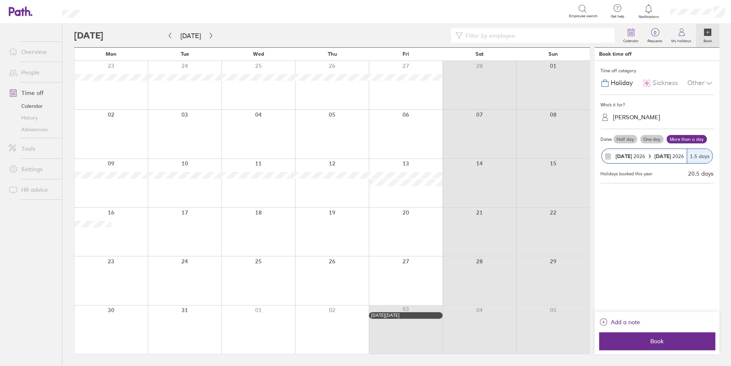
click at [589, 339] on span "Book" at bounding box center [657, 341] width 106 height 7
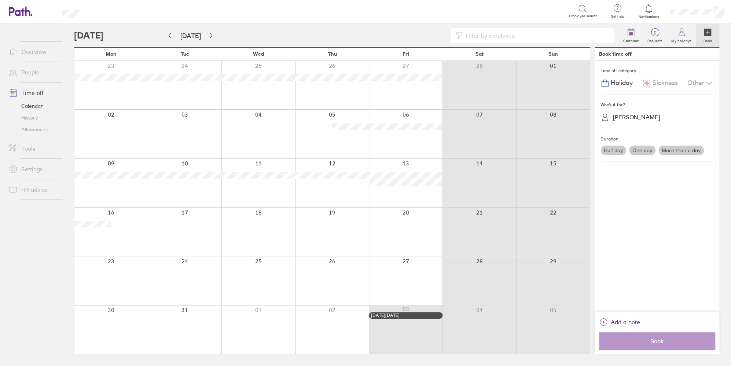
click at [34, 133] on link "Allowances" at bounding box center [32, 130] width 59 height 12
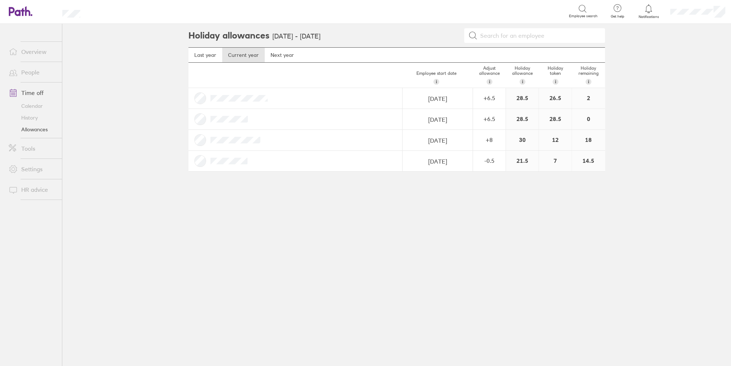
click at [492, 120] on div "+ 6.5" at bounding box center [490, 119] width 32 height 7
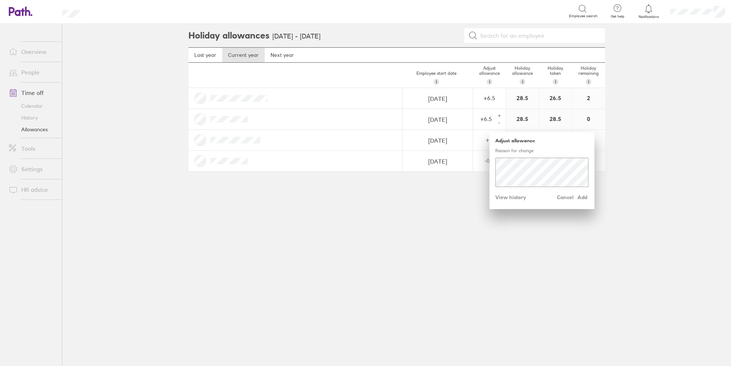
click at [500, 116] on div "+" at bounding box center [500, 116] width 6 height 6
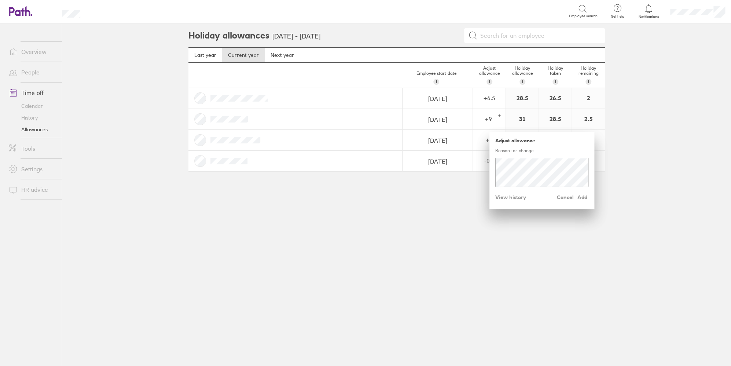
click at [500, 116] on div "+" at bounding box center [500, 116] width 6 height 6
click at [585, 200] on span "Add" at bounding box center [583, 197] width 12 height 12
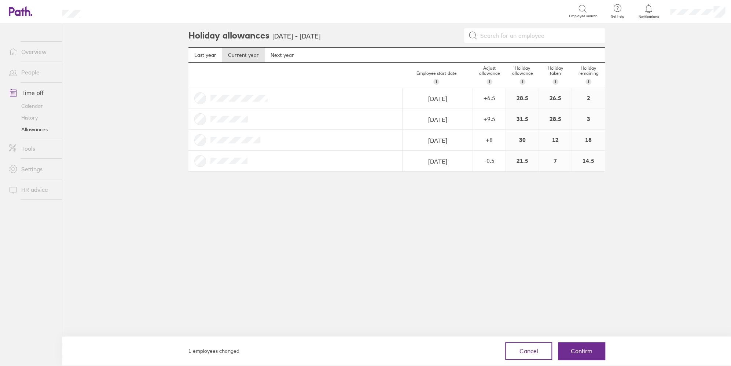
click at [498, 119] on div "+ 9.5" at bounding box center [490, 119] width 32 height 7
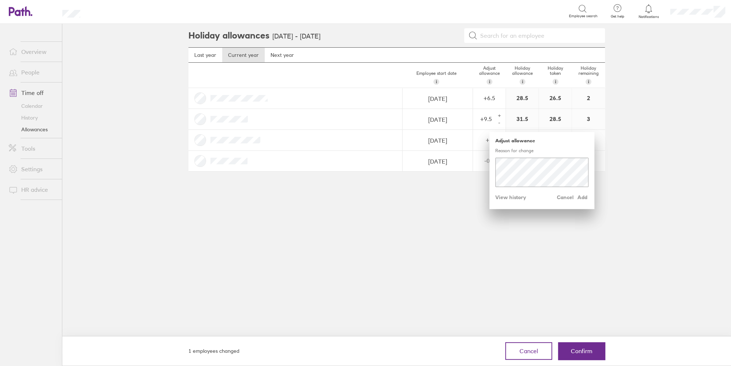
click at [501, 113] on div "+" at bounding box center [500, 116] width 6 height 6
click at [584, 197] on span "Add" at bounding box center [583, 197] width 12 height 12
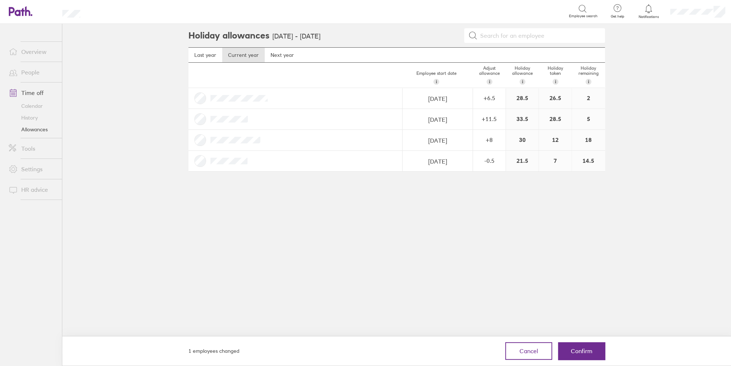
click at [493, 122] on div "+ 11.5" at bounding box center [490, 119] width 32 height 7
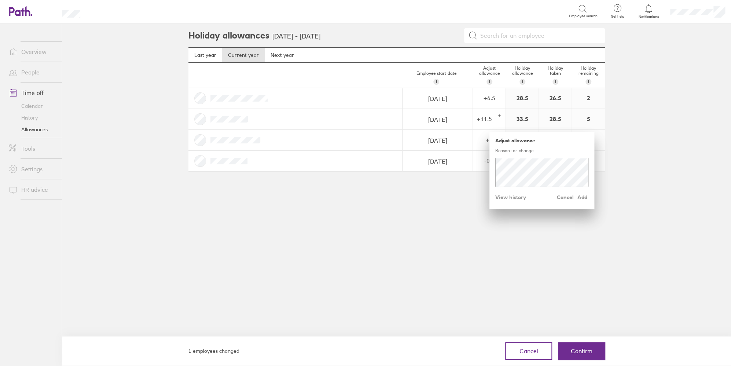
click at [500, 116] on div "+" at bounding box center [500, 116] width 6 height 6
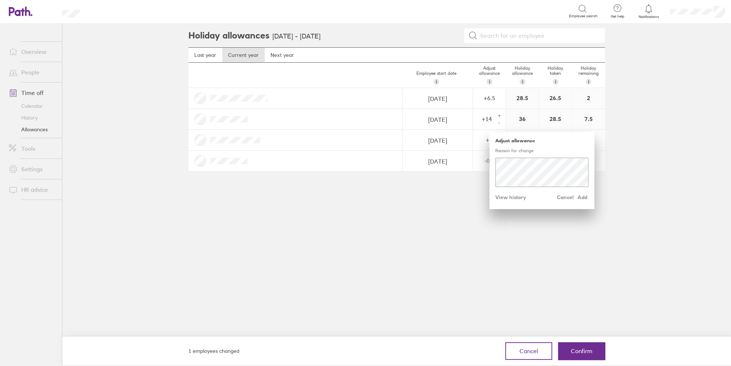
click at [500, 116] on div "+" at bounding box center [500, 116] width 6 height 6
click at [584, 196] on span "Add" at bounding box center [583, 197] width 12 height 12
click at [587, 196] on span "Add" at bounding box center [583, 197] width 12 height 12
click at [500, 114] on div "+" at bounding box center [500, 116] width 6 height 6
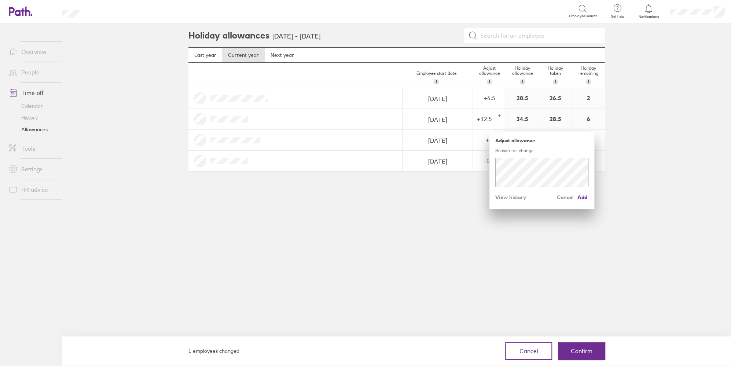
click at [500, 114] on div "+" at bounding box center [500, 116] width 6 height 6
click at [587, 195] on span "Add" at bounding box center [583, 197] width 12 height 12
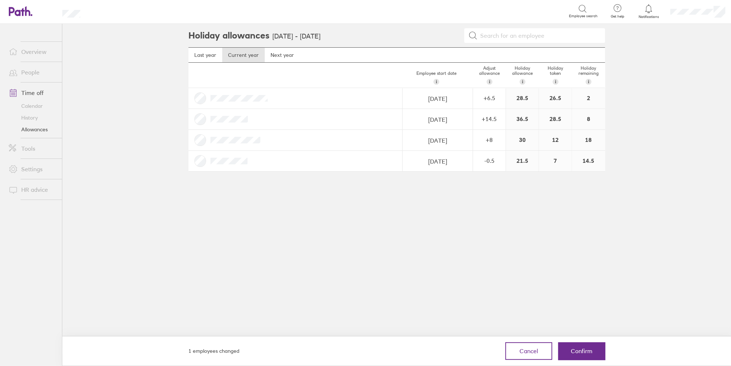
click at [485, 116] on div "+ 14.5" at bounding box center [490, 119] width 32 height 7
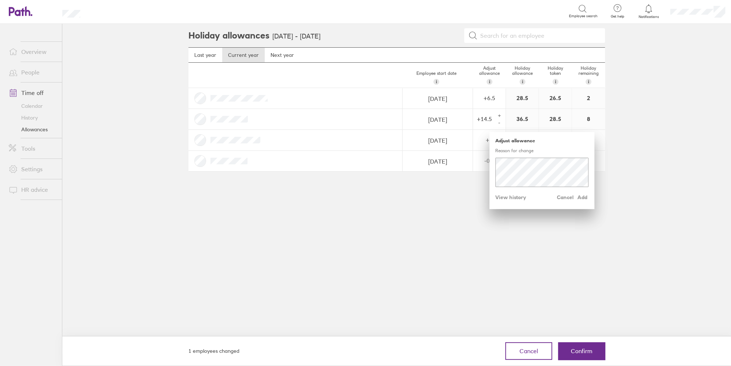
click at [505, 201] on span "View history" at bounding box center [511, 197] width 31 height 12
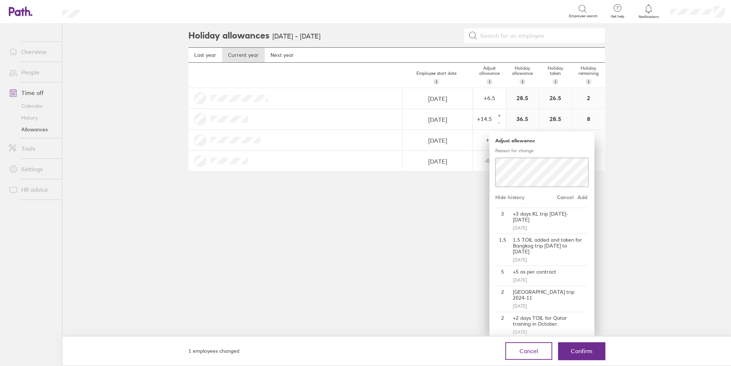
click at [450, 221] on div "Holiday allowances [DATE] - [DATE] Last year Current year Next year Employee st…" at bounding box center [397, 195] width 440 height 342
click at [539, 354] on button "Cancel" at bounding box center [528, 351] width 47 height 18
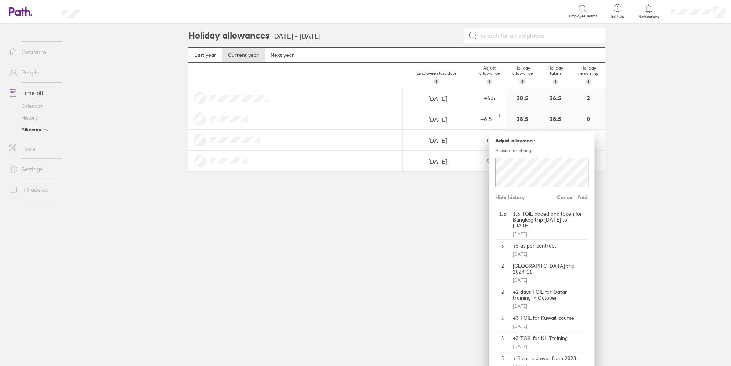
click at [36, 118] on link "History" at bounding box center [32, 118] width 59 height 12
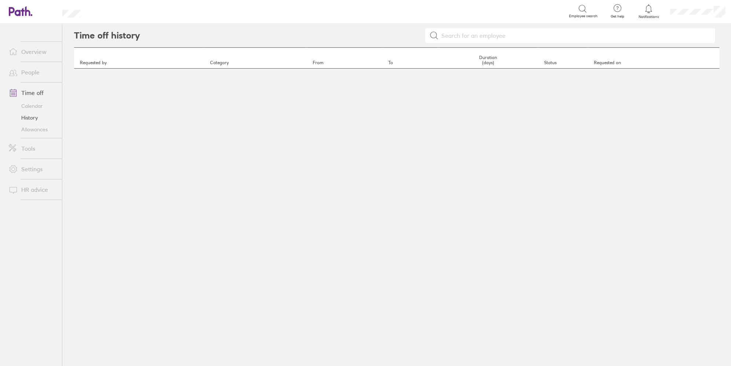
click at [37, 109] on link "Calendar" at bounding box center [32, 106] width 59 height 12
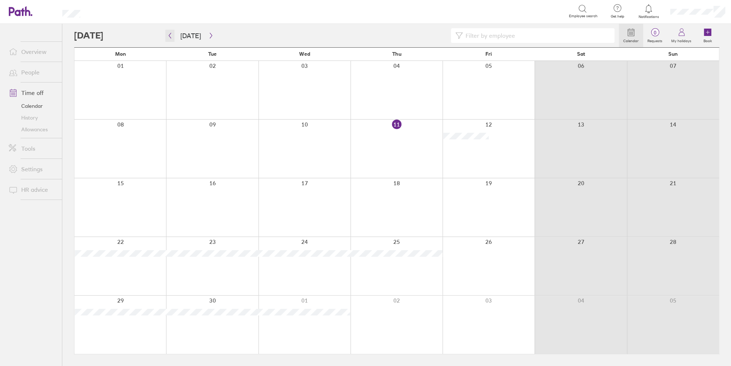
click at [172, 35] on icon "button" at bounding box center [170, 36] width 6 height 6
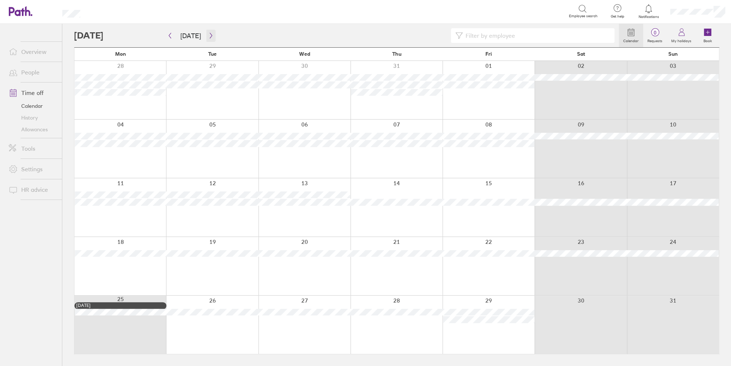
click at [208, 34] on icon "button" at bounding box center [211, 36] width 6 height 6
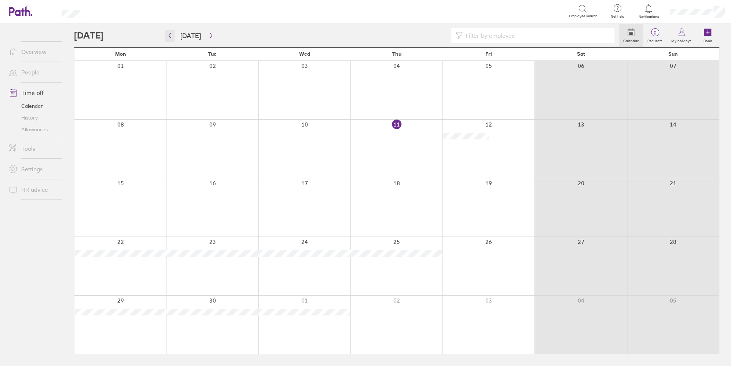
click at [172, 34] on icon "button" at bounding box center [170, 36] width 6 height 6
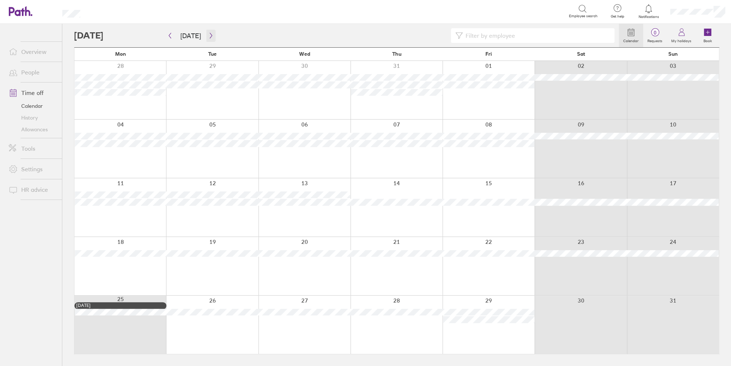
click at [208, 37] on icon "button" at bounding box center [211, 36] width 6 height 6
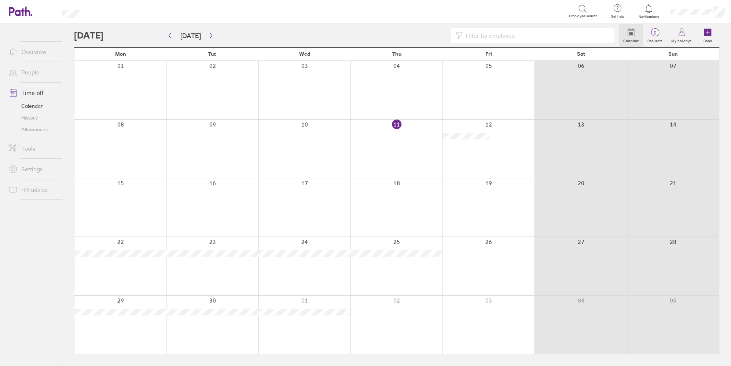
click at [485, 74] on div at bounding box center [489, 90] width 92 height 58
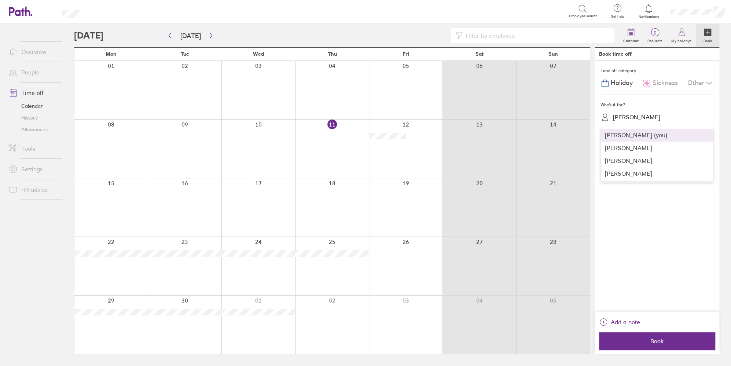
click at [589, 118] on div "[PERSON_NAME]" at bounding box center [636, 117] width 47 height 7
click at [589, 152] on div "[PERSON_NAME]" at bounding box center [657, 148] width 113 height 13
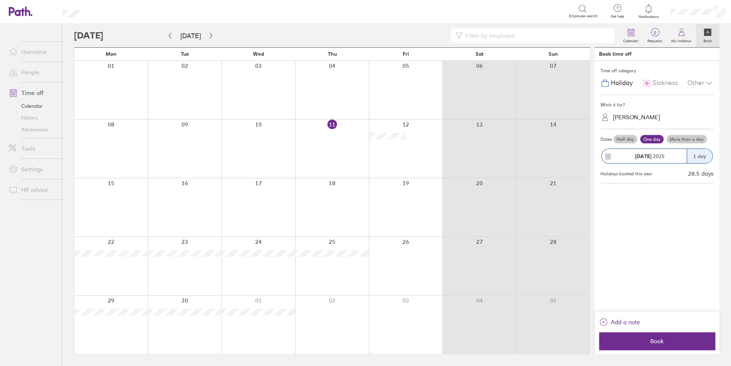
click at [589, 320] on span "Add a note" at bounding box center [625, 322] width 29 height 12
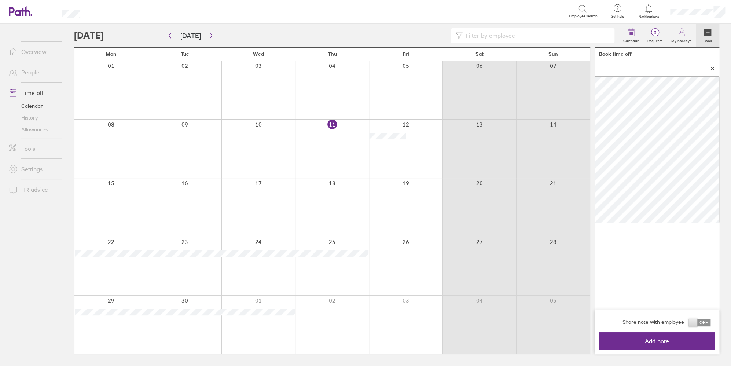
drag, startPoint x: 651, startPoint y: 337, endPoint x: 653, endPoint y: 343, distance: 6.3
click at [589, 343] on span "Add note" at bounding box center [657, 341] width 106 height 7
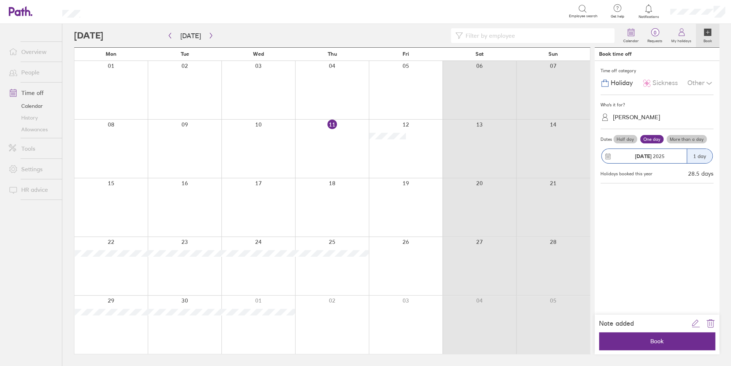
click at [589, 138] on label "More than a day" at bounding box center [687, 139] width 40 height 9
click at [0, 0] on input "More than a day" at bounding box center [0, 0] width 0 height 0
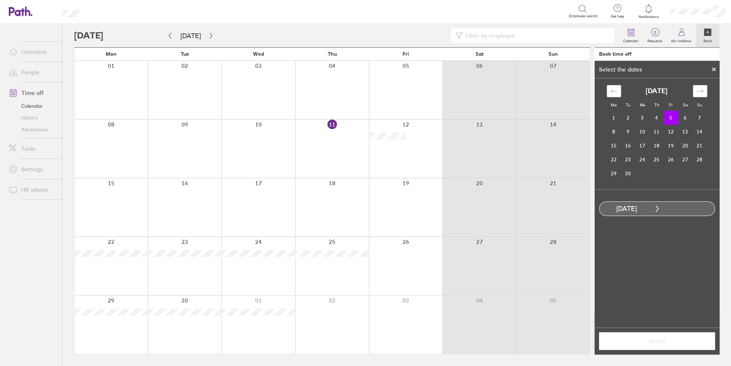
click at [589, 115] on td "4" at bounding box center [657, 118] width 14 height 14
click at [589, 114] on td "5" at bounding box center [671, 118] width 14 height 14
click at [589, 240] on label "Half day" at bounding box center [639, 238] width 29 height 9
click at [0, 0] on input "Half day" at bounding box center [0, 0] width 0 height 0
click at [589, 343] on span "Select" at bounding box center [657, 341] width 106 height 7
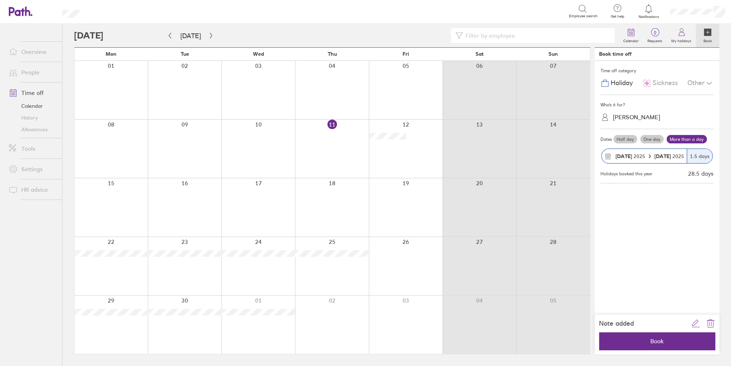
click at [589, 333] on button "Book" at bounding box center [657, 341] width 116 height 18
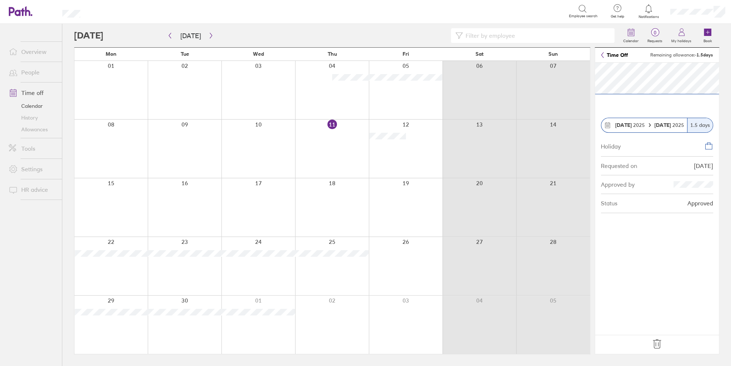
click at [589, 351] on footer at bounding box center [657, 344] width 124 height 19
click at [589, 346] on icon at bounding box center [657, 344] width 12 height 12
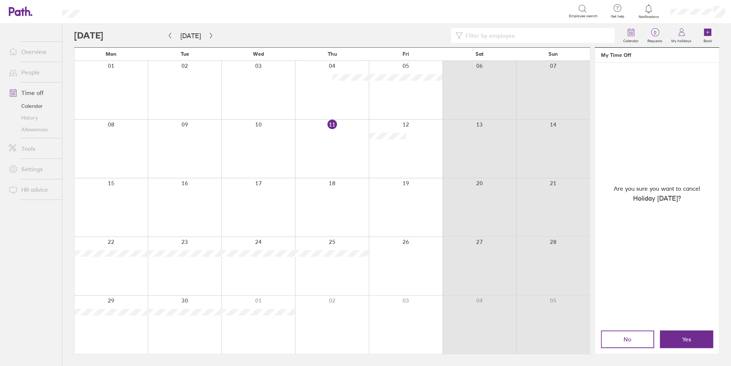
click at [589, 346] on button "Yes" at bounding box center [686, 339] width 53 height 18
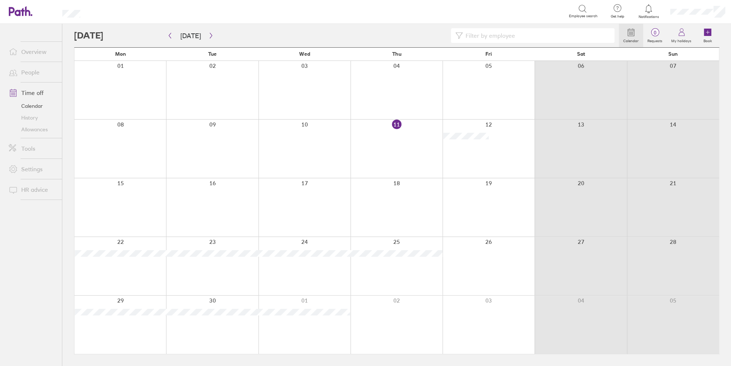
click at [480, 84] on div at bounding box center [489, 90] width 92 height 58
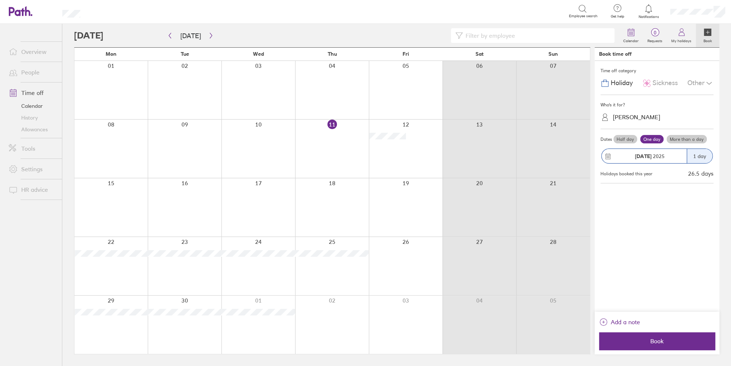
click at [589, 115] on div "[PERSON_NAME]" at bounding box center [636, 117] width 47 height 7
click at [589, 147] on div "[PERSON_NAME]" at bounding box center [657, 148] width 113 height 13
drag, startPoint x: 640, startPoint y: 327, endPoint x: 632, endPoint y: 325, distance: 8.2
click at [589, 327] on div "Add a note" at bounding box center [657, 324] width 116 height 16
click at [589, 325] on span "Add a note" at bounding box center [625, 322] width 29 height 12
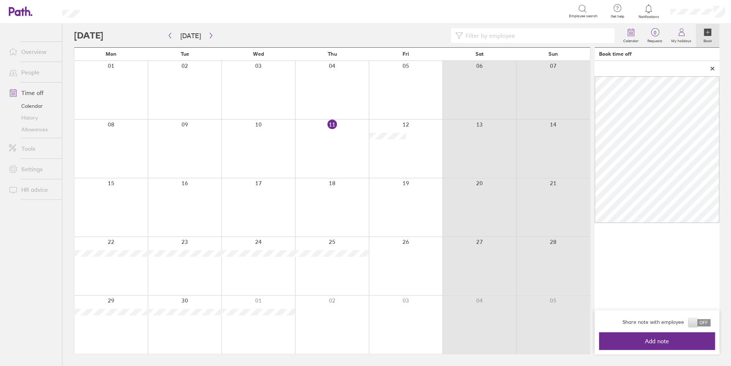
click at [589, 346] on button "Add note" at bounding box center [657, 341] width 116 height 18
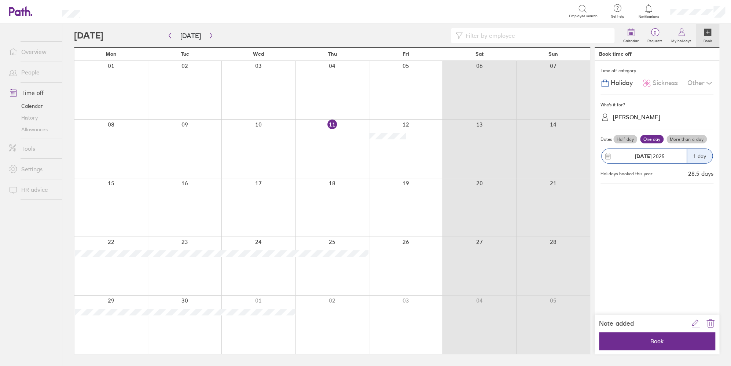
click at [589, 343] on span "Book" at bounding box center [657, 341] width 106 height 7
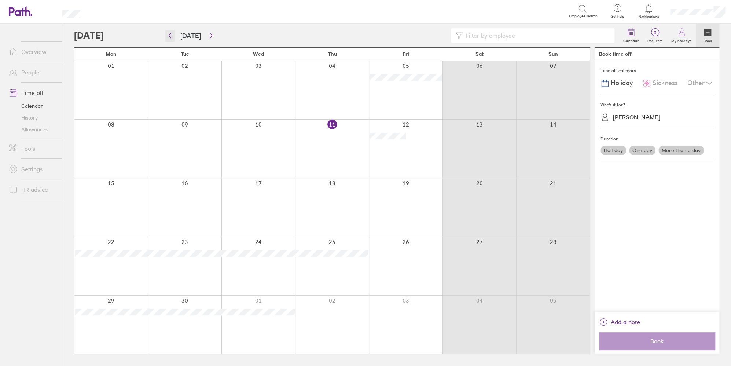
click at [170, 35] on icon "button" at bounding box center [170, 36] width 6 height 6
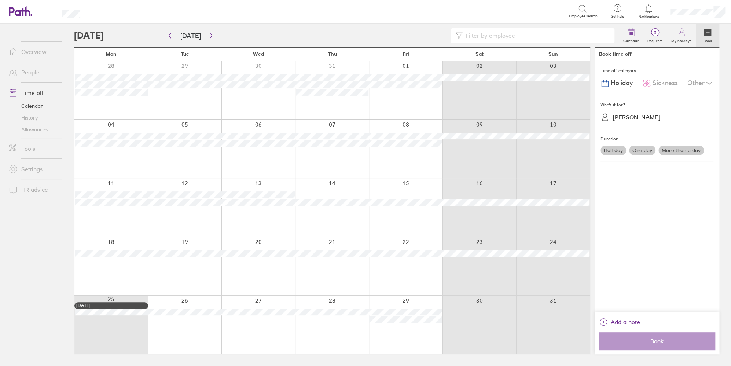
click at [360, 323] on div at bounding box center [332, 325] width 74 height 58
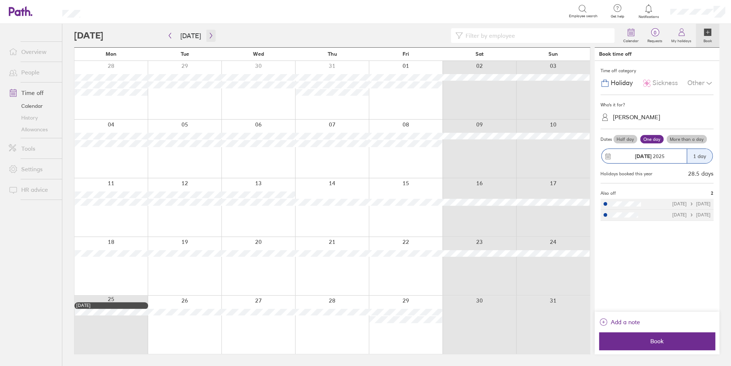
click at [208, 34] on icon "button" at bounding box center [211, 36] width 6 height 6
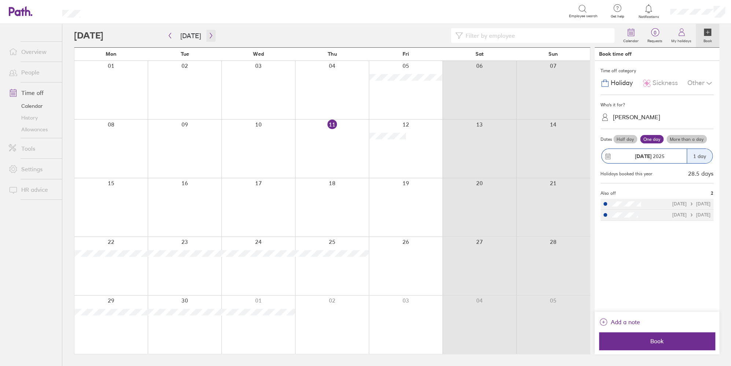
click at [208, 34] on icon "button" at bounding box center [211, 36] width 6 height 6
click at [171, 36] on icon "button" at bounding box center [170, 36] width 6 height 6
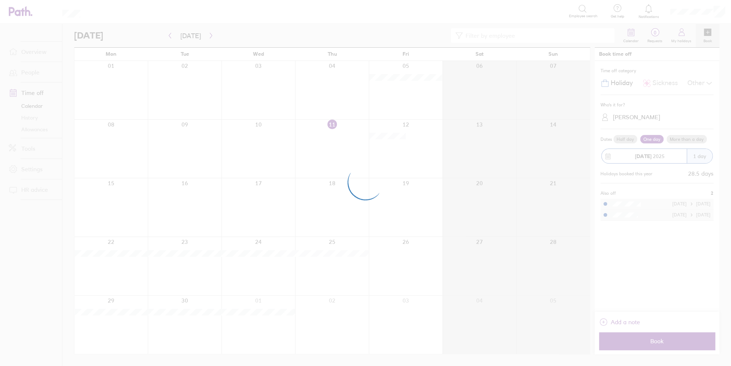
click at [36, 132] on div at bounding box center [365, 183] width 731 height 366
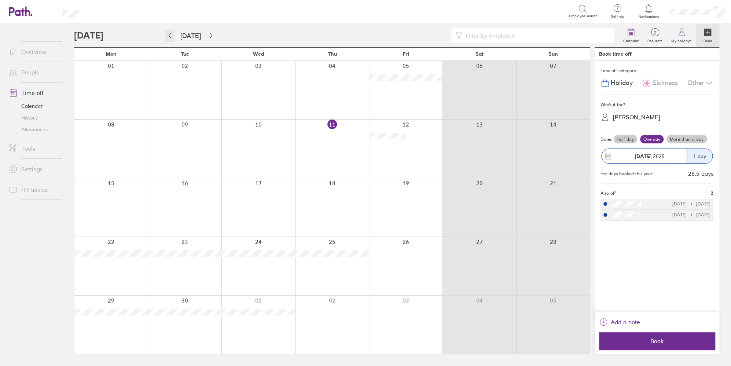
click at [173, 37] on button "button" at bounding box center [169, 36] width 9 height 12
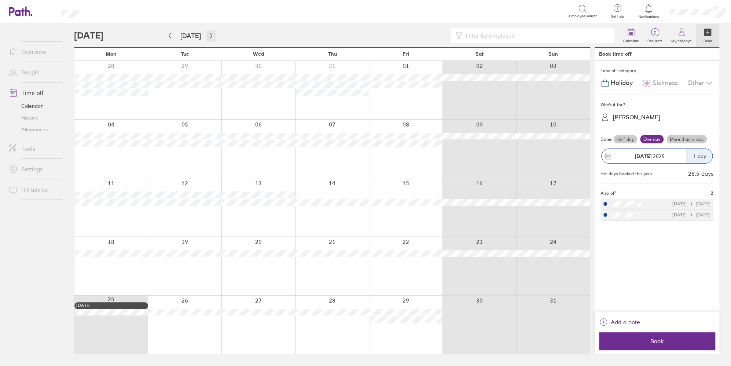
click at [209, 33] on icon "button" at bounding box center [211, 36] width 6 height 6
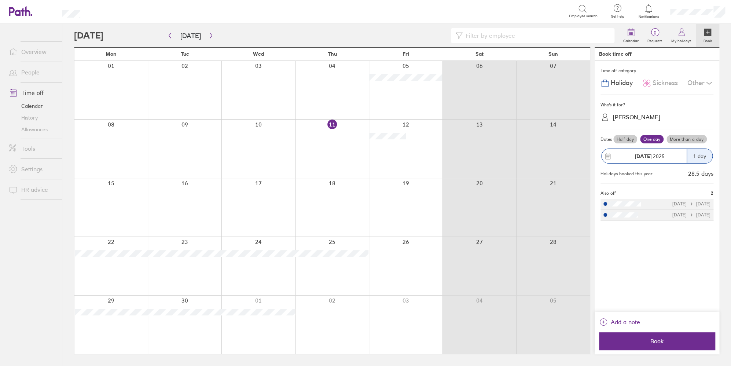
click at [39, 128] on link "Allowances" at bounding box center [32, 130] width 59 height 12
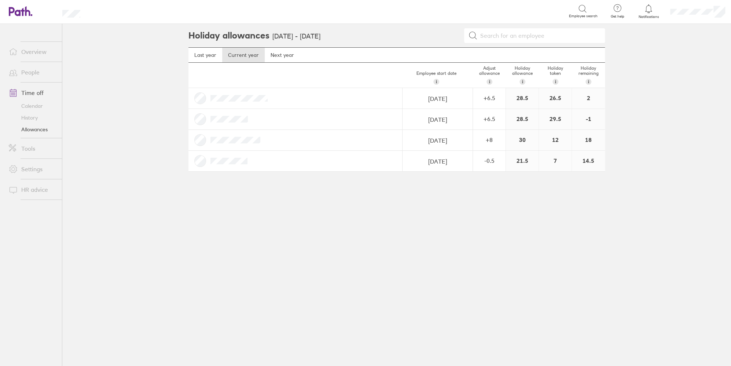
select select "March"
select select "2019"
select select "April"
select select "2019"
select select "May"
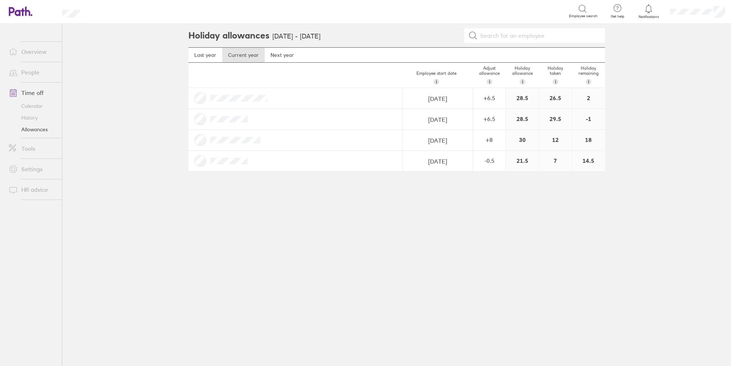
select select "2019"
click at [452, 117] on input "[DATE]" at bounding box center [437, 119] width 69 height 21
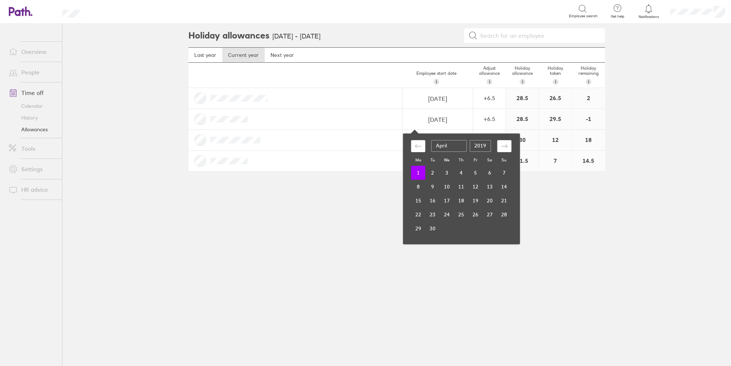
click at [487, 117] on div "+ 6.5" at bounding box center [490, 119] width 32 height 7
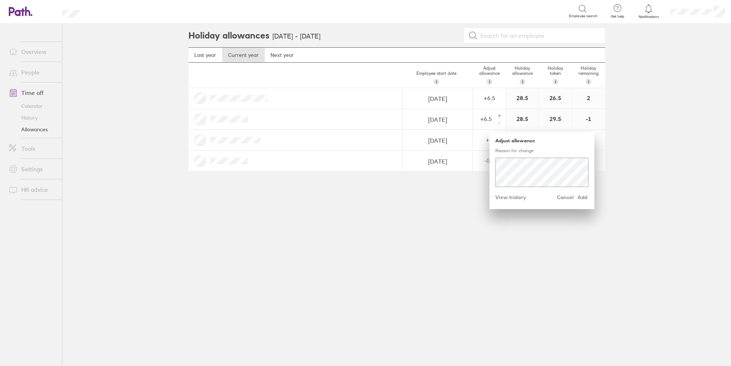
click at [511, 200] on span "View history" at bounding box center [511, 197] width 31 height 12
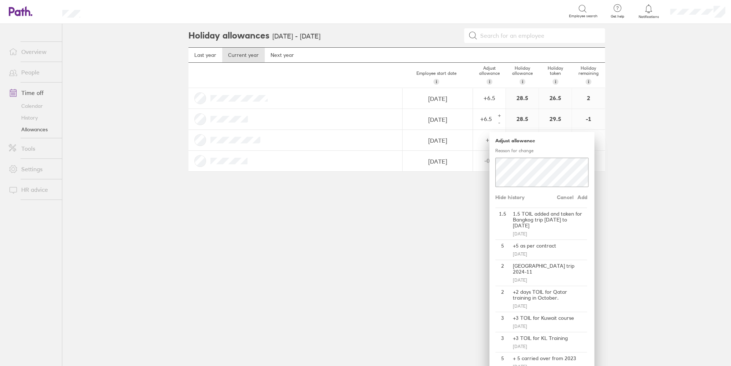
click at [581, 199] on span "Add" at bounding box center [583, 197] width 12 height 12
click at [583, 197] on span "Add" at bounding box center [583, 197] width 12 height 12
click at [578, 197] on span "Add" at bounding box center [583, 197] width 12 height 12
click at [498, 117] on div "+" at bounding box center [500, 116] width 6 height 6
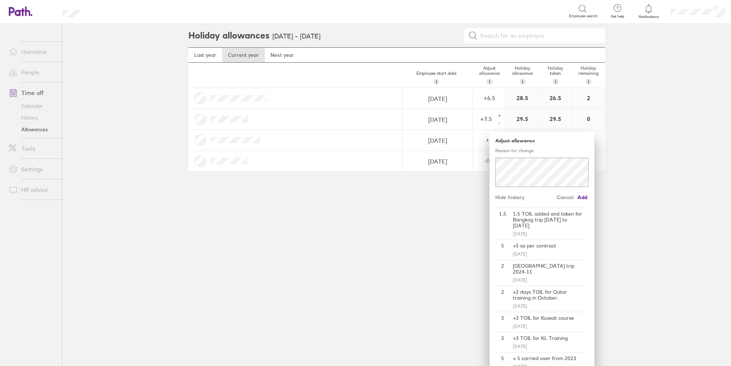
click at [583, 199] on span "Add" at bounding box center [583, 197] width 12 height 12
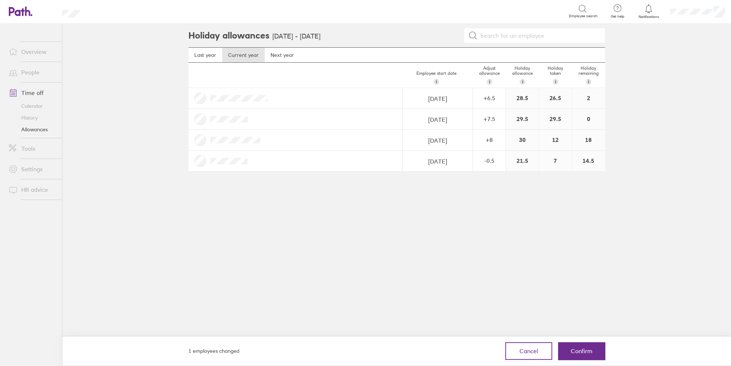
click at [584, 347] on button "Confirm" at bounding box center [581, 351] width 47 height 18
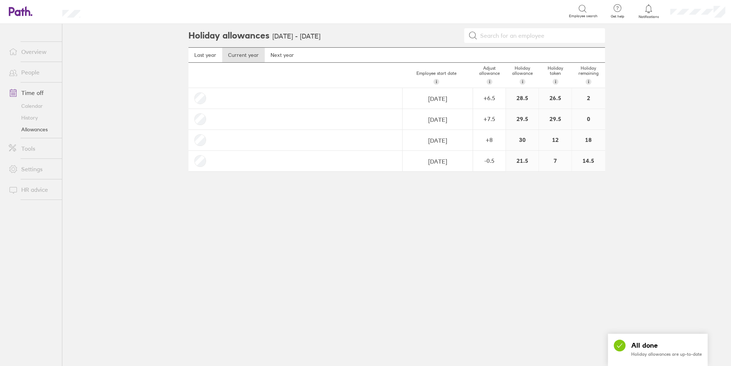
click at [490, 119] on div "+ 7.5" at bounding box center [490, 119] width 32 height 7
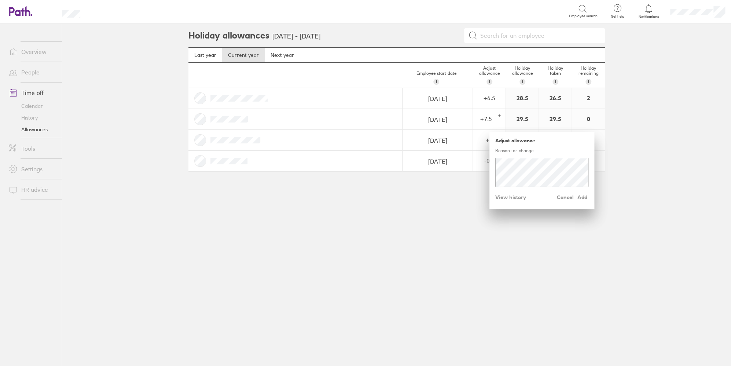
click at [501, 114] on div "+" at bounding box center [500, 116] width 6 height 6
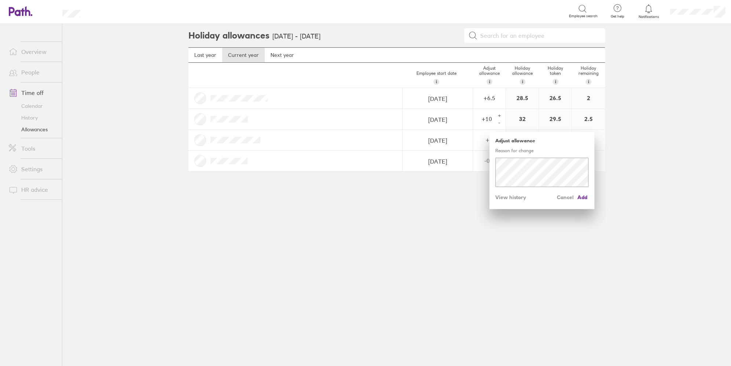
click at [501, 114] on div "+" at bounding box center [500, 116] width 6 height 6
click at [585, 196] on span "Add" at bounding box center [583, 197] width 12 height 12
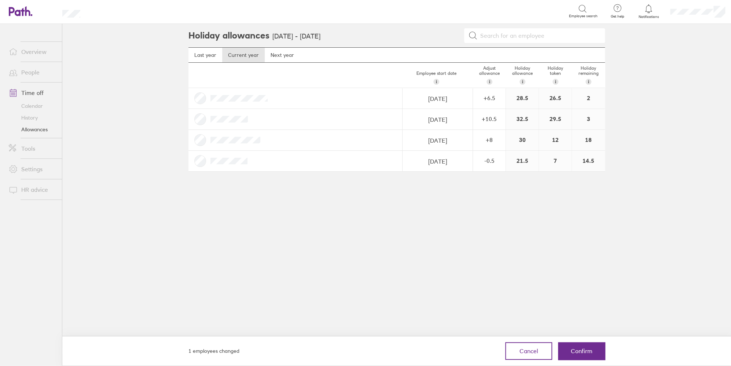
click at [586, 354] on button "Confirm" at bounding box center [581, 351] width 47 height 18
click at [589, 349] on button "Confirm" at bounding box center [581, 351] width 47 height 18
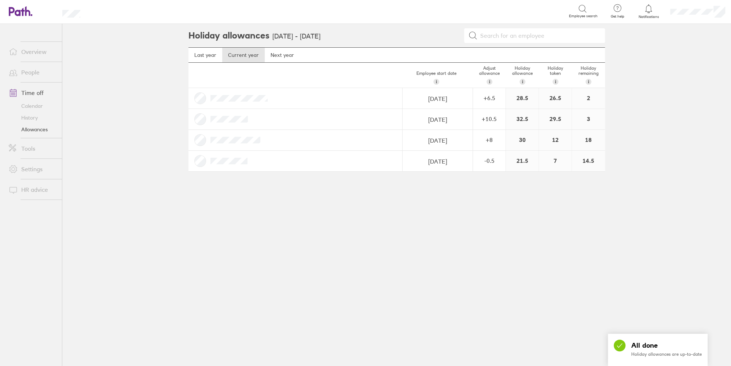
click at [498, 120] on div "+ 10.5" at bounding box center [490, 119] width 32 height 7
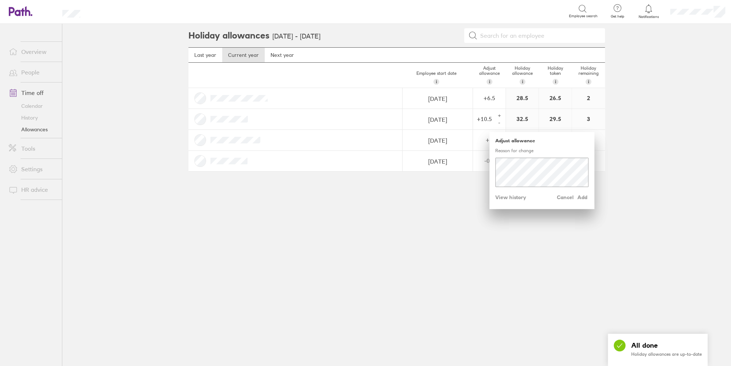
click at [514, 201] on span "View history" at bounding box center [511, 197] width 31 height 12
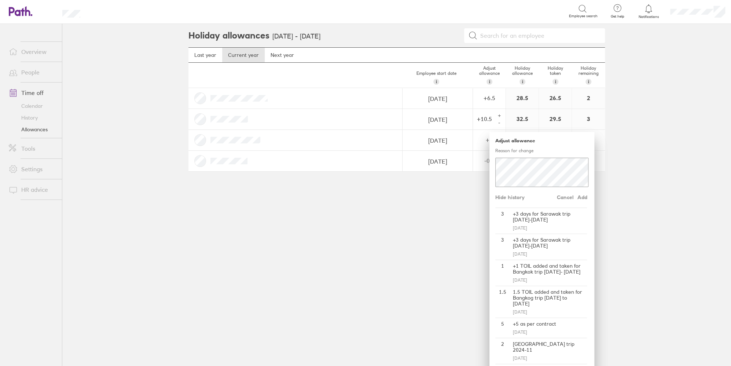
click at [511, 200] on span "Hide history" at bounding box center [510, 197] width 29 height 12
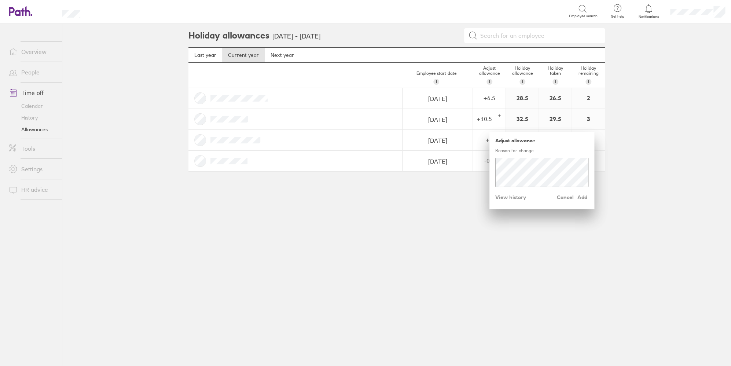
click at [512, 198] on span "View history" at bounding box center [511, 197] width 31 height 12
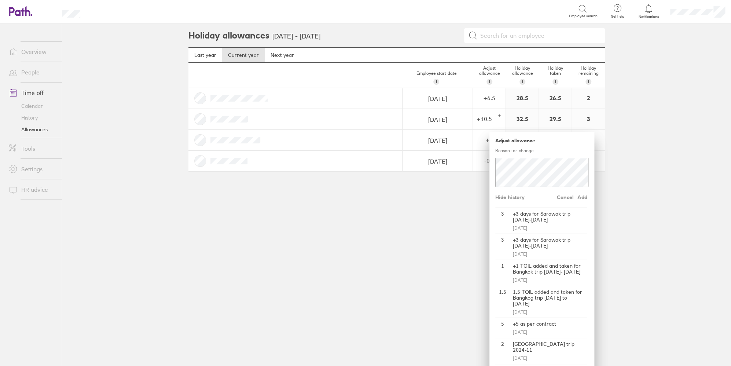
click at [497, 116] on div "+" at bounding box center [500, 116] width 6 height 6
click at [582, 197] on span "Add" at bounding box center [583, 197] width 12 height 12
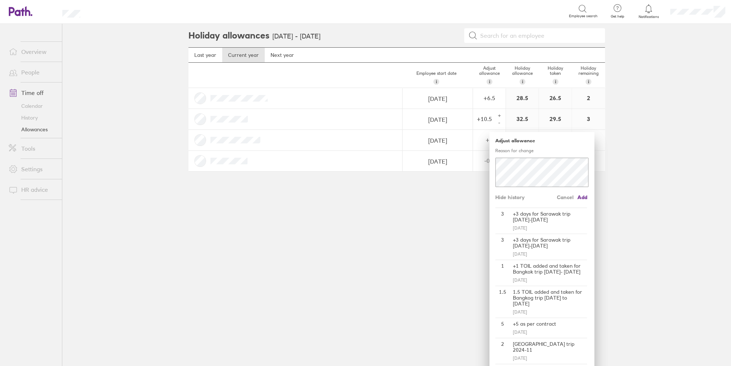
click at [584, 200] on span "Add" at bounding box center [583, 197] width 12 height 12
click at [581, 198] on span "Add" at bounding box center [583, 197] width 12 height 12
click at [497, 115] on div "+" at bounding box center [500, 116] width 6 height 6
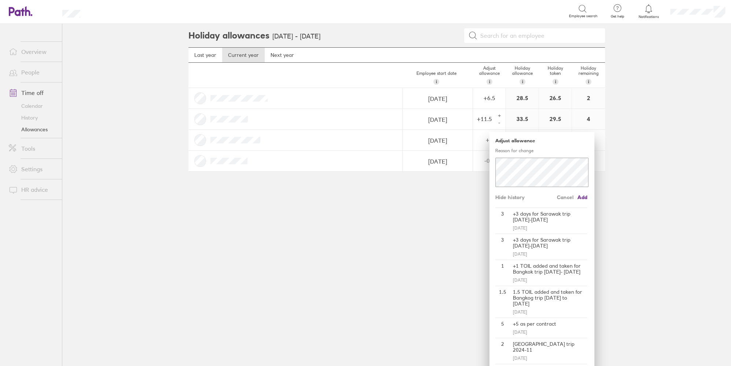
click at [497, 115] on div "+" at bounding box center [500, 116] width 6 height 6
click at [579, 197] on span "Add" at bounding box center [583, 197] width 12 height 12
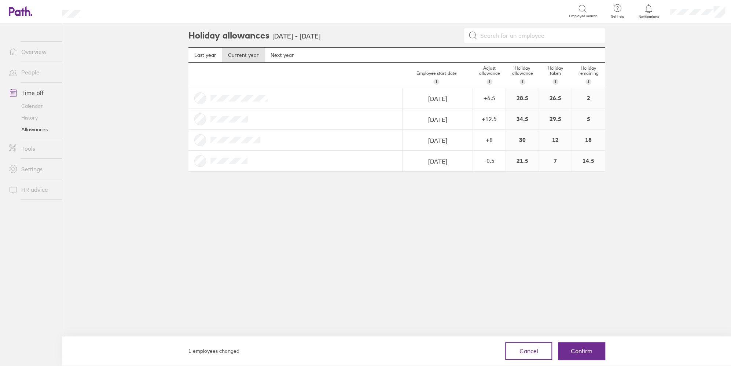
click at [589, 359] on button "Confirm" at bounding box center [581, 351] width 47 height 18
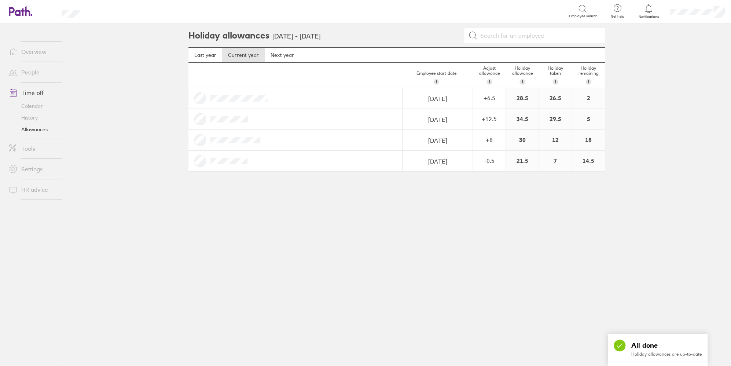
click at [487, 121] on div "+ 12.5" at bounding box center [490, 119] width 32 height 7
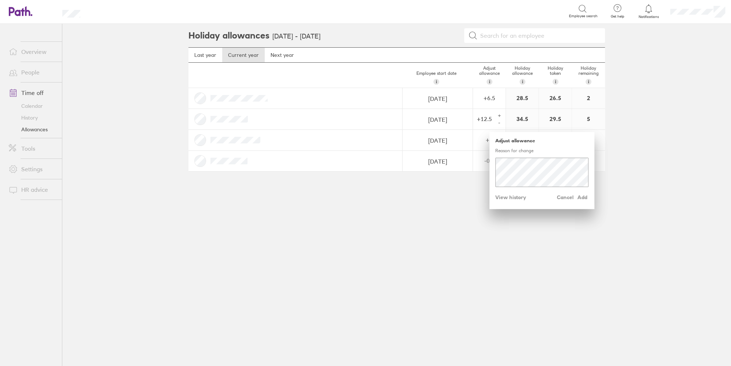
click at [508, 203] on div "Adjust allowance Reason for change Cancel Add View history" at bounding box center [542, 170] width 105 height 77
click at [510, 200] on span "View history" at bounding box center [511, 197] width 31 height 12
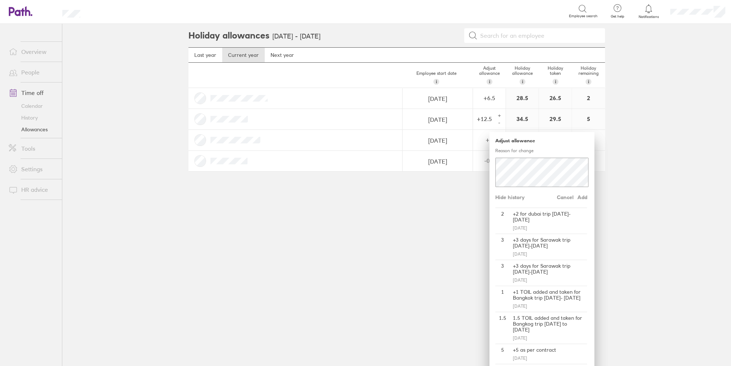
click at [511, 200] on span "Hide history" at bounding box center [510, 197] width 29 height 12
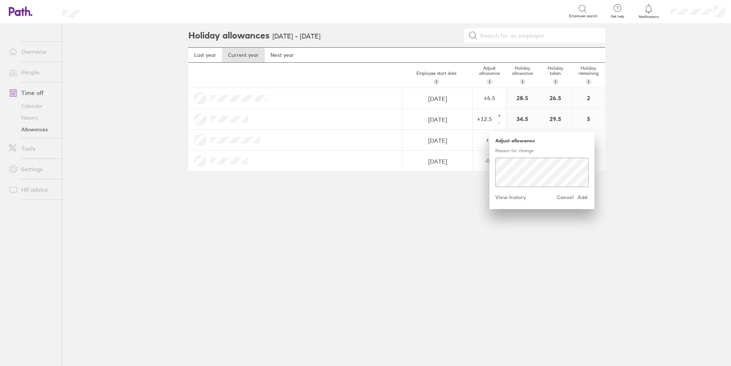
click at [499, 115] on div "+" at bounding box center [500, 116] width 6 height 6
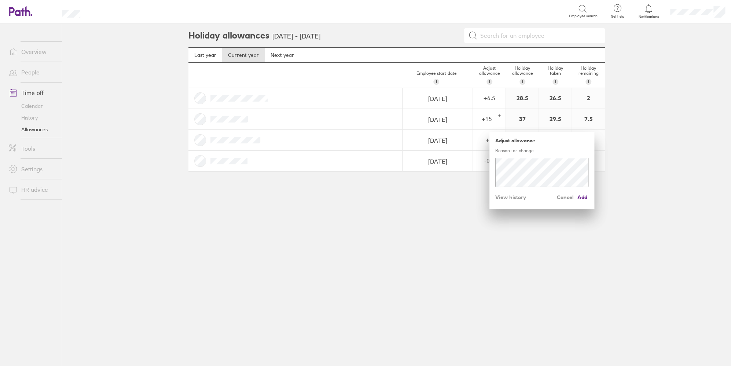
click at [499, 115] on div "+" at bounding box center [500, 116] width 6 height 6
click at [585, 196] on span "Add" at bounding box center [583, 197] width 12 height 12
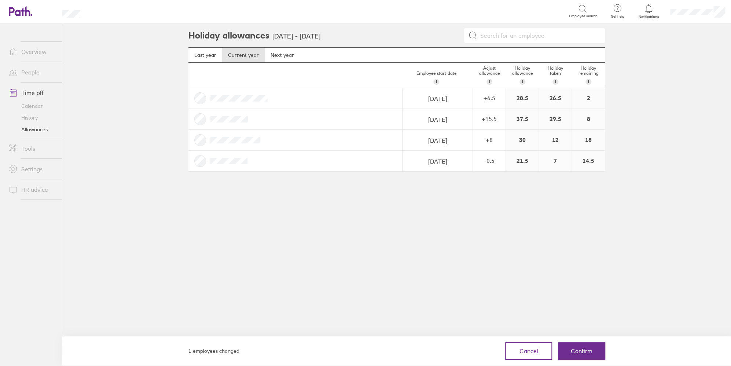
click at [578, 352] on span "Confirm" at bounding box center [582, 351] width 22 height 7
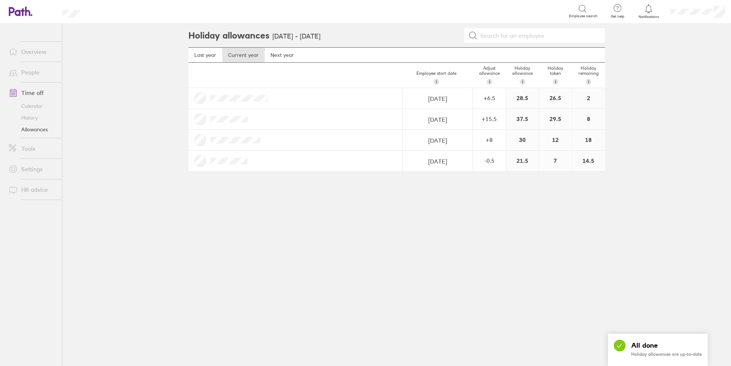
click at [492, 118] on div "+ 15.5" at bounding box center [490, 119] width 32 height 7
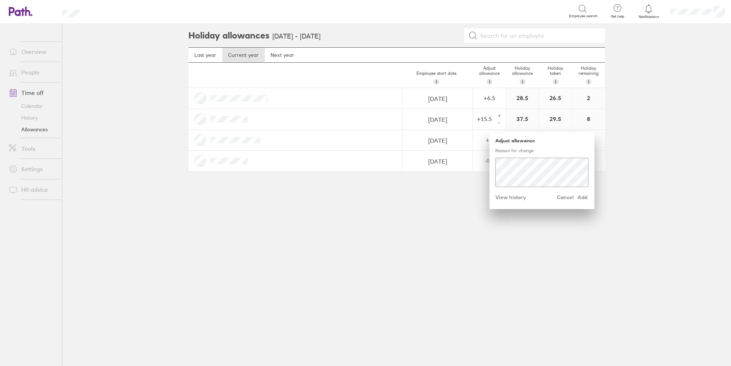
click at [502, 196] on span "View history" at bounding box center [511, 197] width 31 height 12
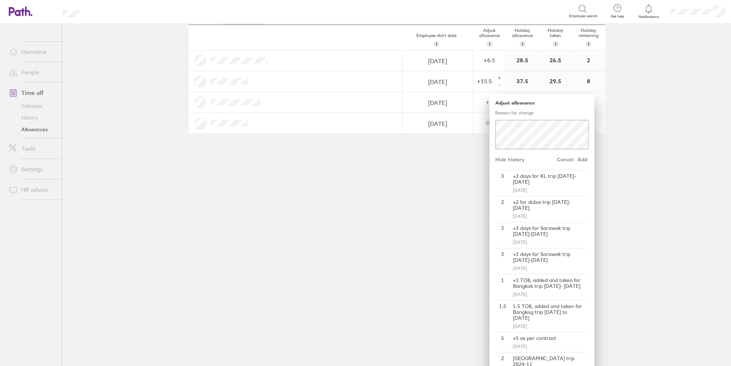
scroll to position [37, 0]
click at [589, 253] on main "Holiday allowances [DATE] - [DATE] Last year Current year Next year Employee st…" at bounding box center [396, 195] width 669 height 342
click at [253, 238] on div "Holiday allowances [DATE] - [DATE] Last year Current year Next year Employee st…" at bounding box center [397, 158] width 440 height 342
click at [381, 208] on div "Holiday allowances [DATE] - [DATE] Last year Current year Next year Employee st…" at bounding box center [397, 158] width 440 height 342
click at [426, 154] on div "Holiday allowances [DATE] - [DATE] Last year Current year Next year Employee st…" at bounding box center [397, 158] width 440 height 342
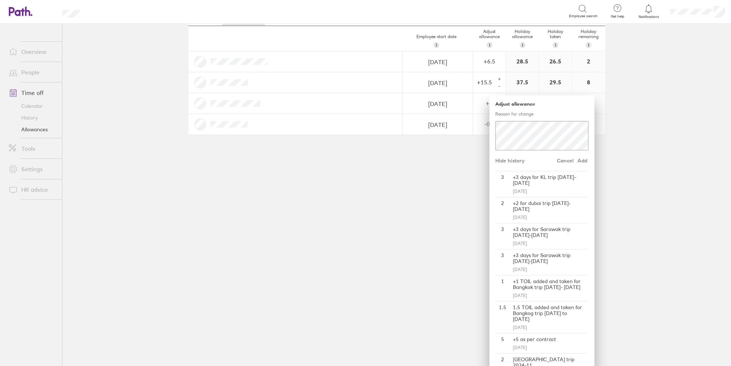
click at [557, 162] on span "Cancel" at bounding box center [565, 161] width 17 height 12
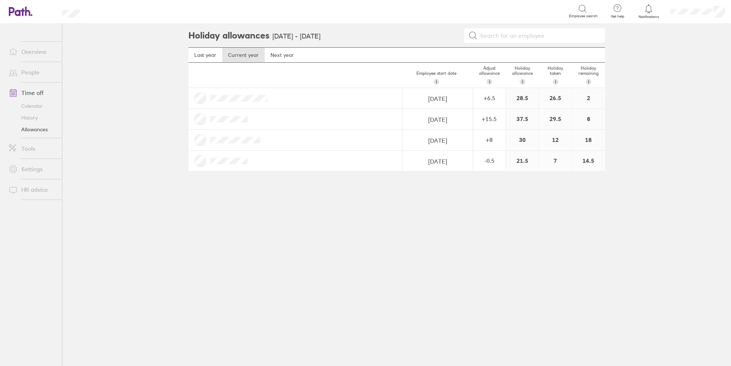
scroll to position [0, 0]
click at [32, 109] on link "Calendar" at bounding box center [32, 106] width 59 height 12
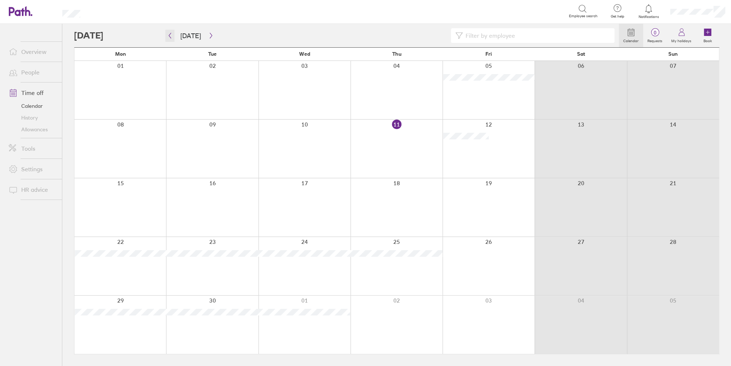
click at [168, 36] on icon "button" at bounding box center [170, 36] width 6 height 6
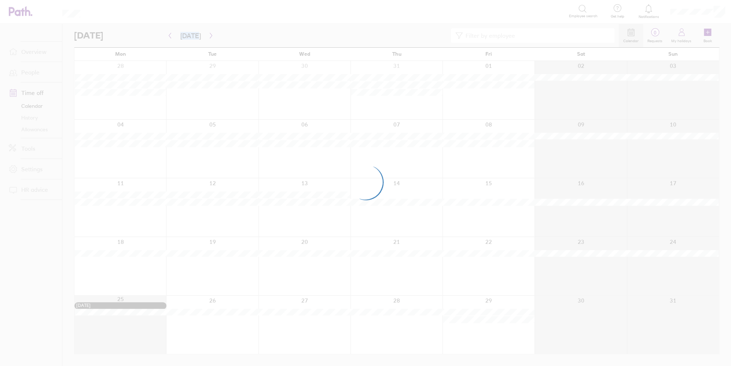
click at [168, 36] on div at bounding box center [365, 183] width 731 height 366
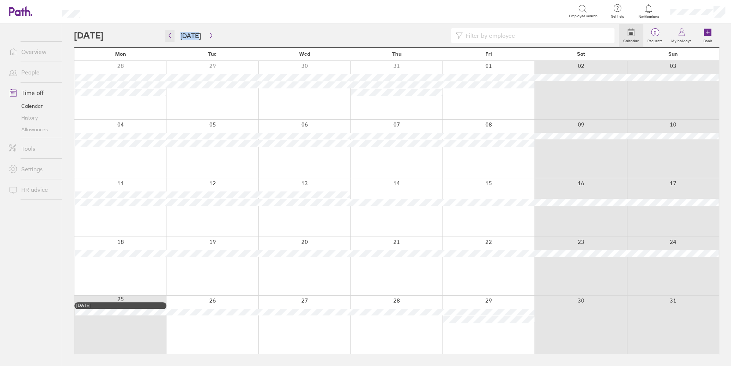
click at [171, 36] on icon "button" at bounding box center [170, 36] width 6 height 6
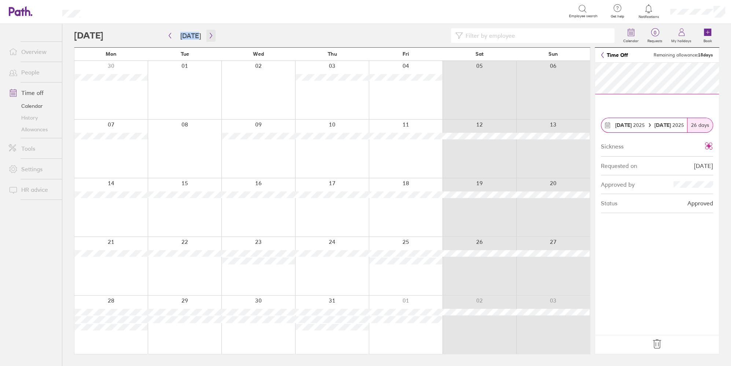
click at [211, 37] on icon "button" at bounding box center [211, 36] width 6 height 6
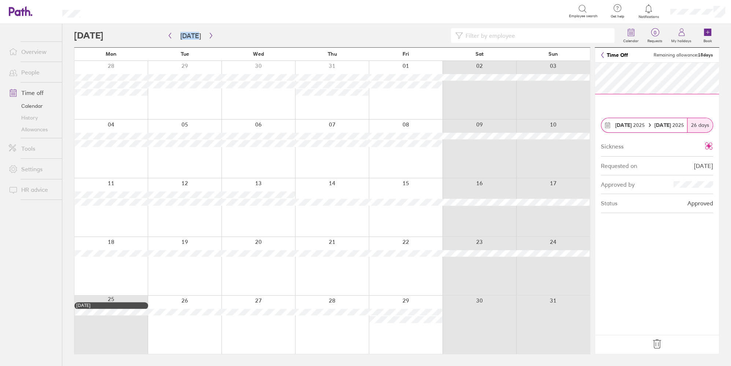
click at [316, 186] on div at bounding box center [332, 207] width 74 height 58
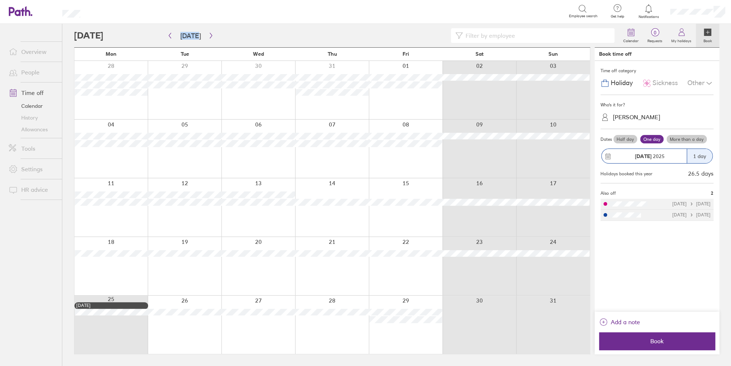
click at [589, 79] on span "Sickness" at bounding box center [665, 83] width 25 height 8
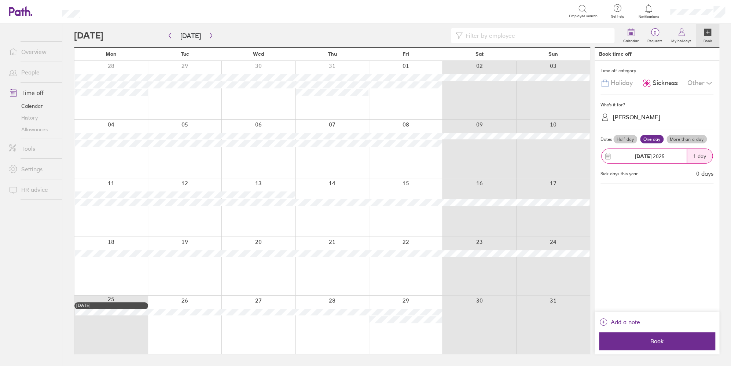
click at [589, 137] on label "More than a day" at bounding box center [687, 139] width 40 height 9
click at [0, 0] on input "More than a day" at bounding box center [0, 0] width 0 height 0
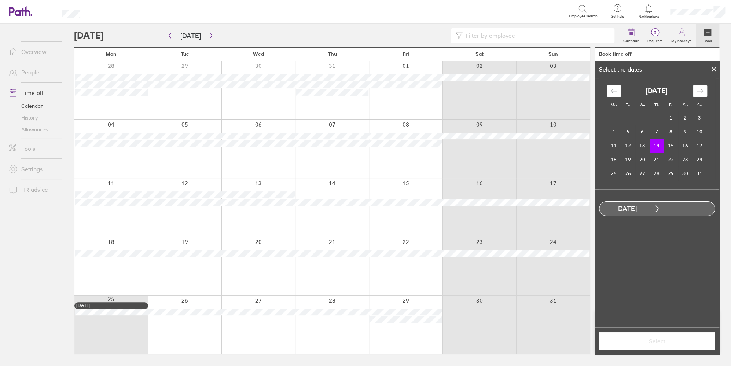
click at [589, 88] on icon "Move forward to switch to the next month." at bounding box center [700, 91] width 7 height 7
click at [589, 161] on td "26" at bounding box center [671, 160] width 14 height 14
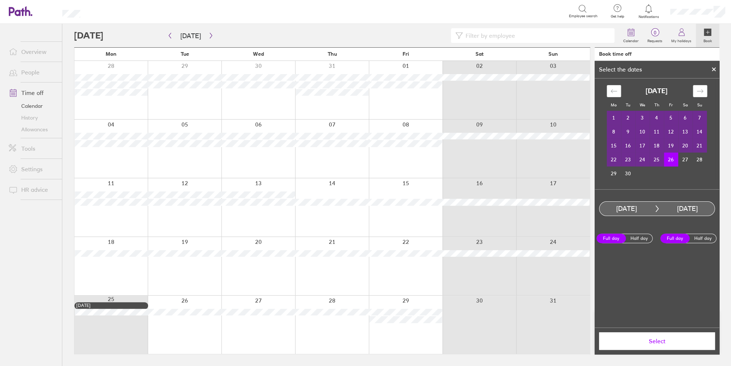
click at [589, 339] on span "Select" at bounding box center [657, 341] width 106 height 7
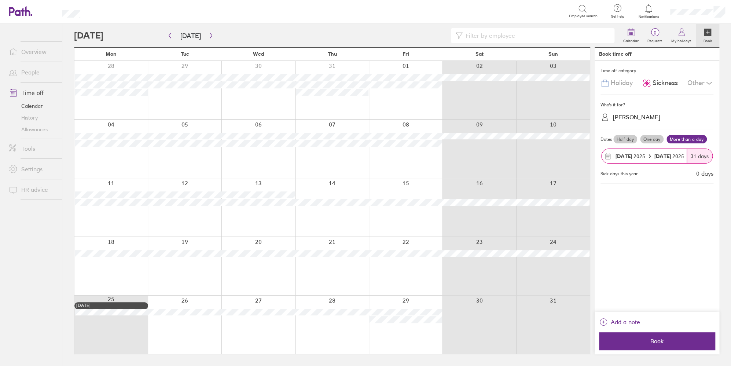
click at [589, 338] on span "Book" at bounding box center [657, 341] width 106 height 7
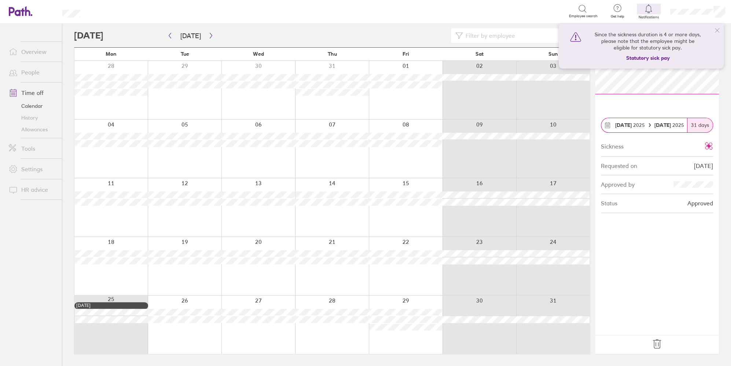
click at [589, 338] on icon at bounding box center [657, 344] width 12 height 12
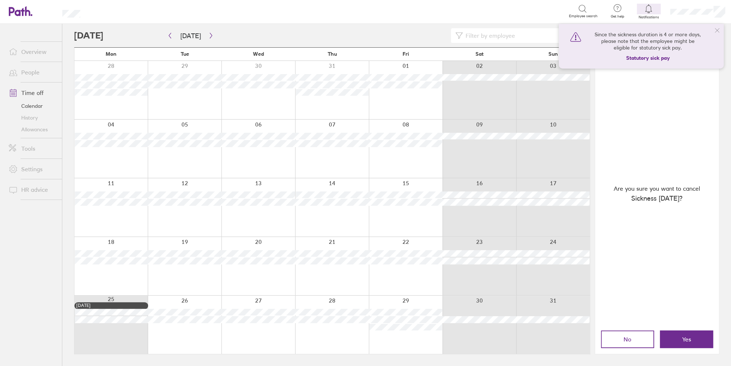
click at [589, 337] on button "Yes" at bounding box center [686, 339] width 53 height 18
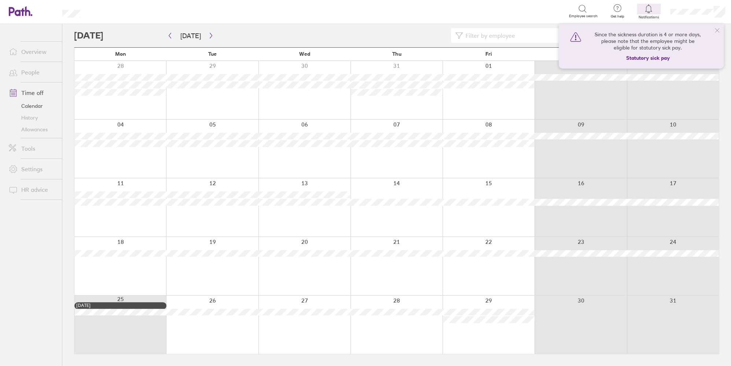
click at [404, 187] on div at bounding box center [397, 207] width 92 height 58
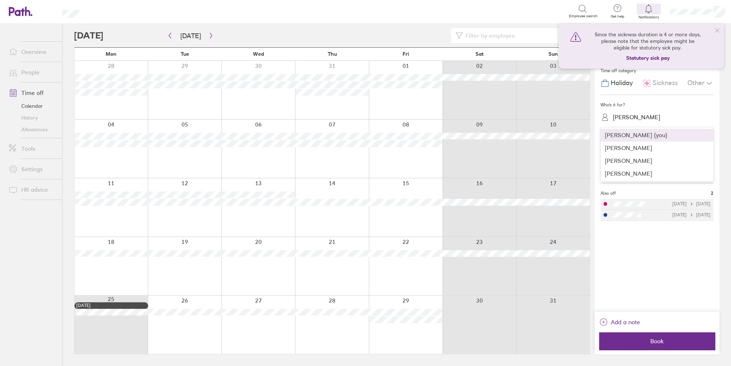
click at [589, 118] on div "[PERSON_NAME]" at bounding box center [636, 117] width 47 height 7
click at [589, 163] on div "[PERSON_NAME]" at bounding box center [657, 160] width 113 height 13
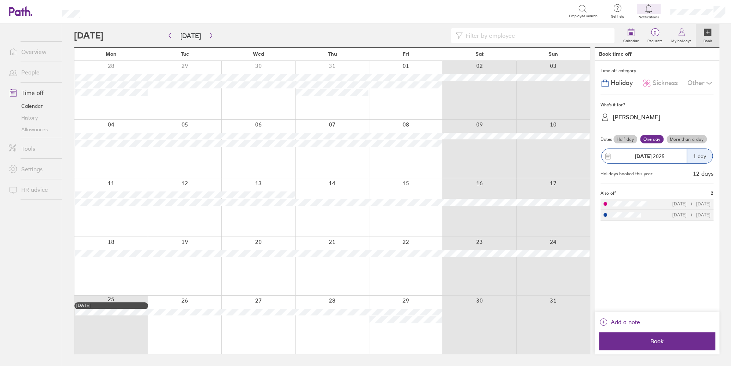
click at [589, 141] on label "More than a day" at bounding box center [687, 139] width 40 height 9
click at [0, 0] on input "More than a day" at bounding box center [0, 0] width 0 height 0
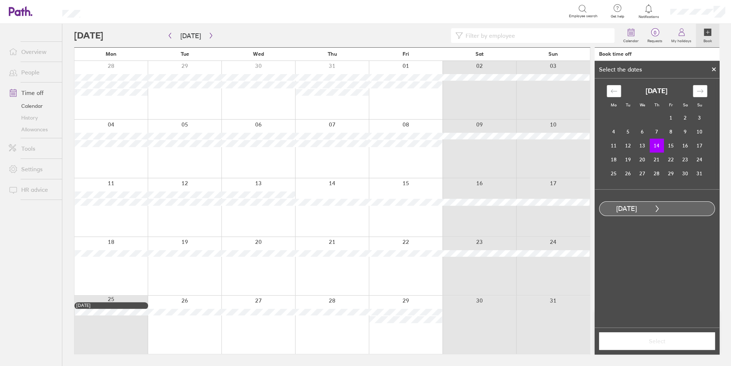
click at [589, 91] on div "Move forward to switch to the next month." at bounding box center [700, 91] width 14 height 12
click at [589, 162] on td "26" at bounding box center [671, 160] width 14 height 14
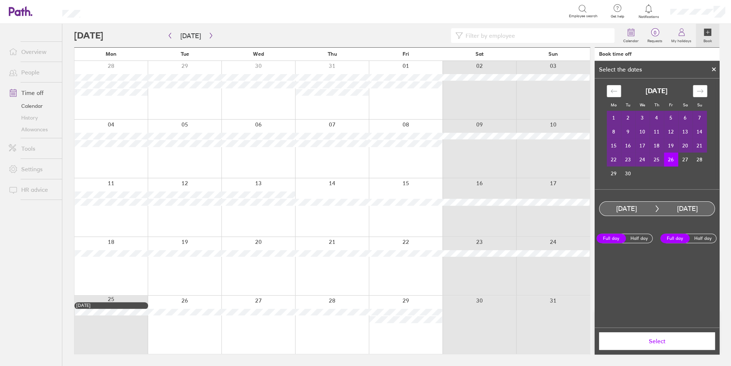
click at [589, 342] on span "Select" at bounding box center [657, 341] width 106 height 7
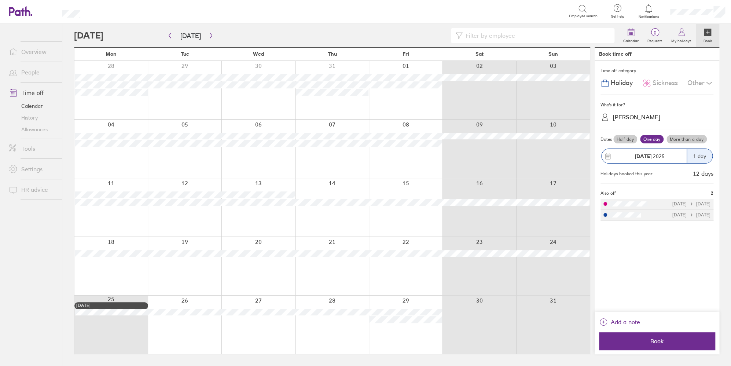
click at [589, 87] on div "Sickness" at bounding box center [661, 83] width 36 height 14
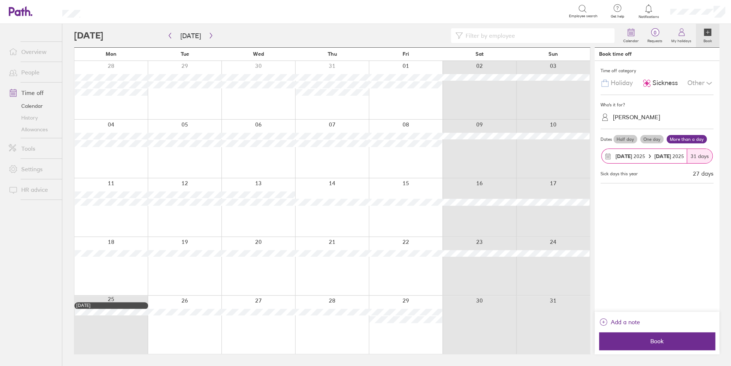
click at [589, 322] on span "Add a note" at bounding box center [625, 322] width 29 height 12
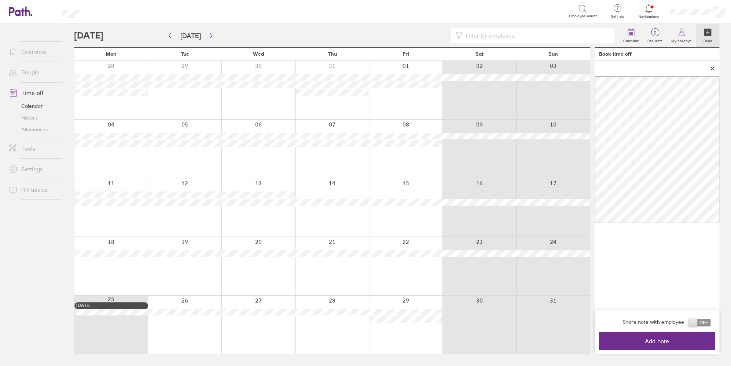
click at [589, 339] on span "Add note" at bounding box center [657, 341] width 106 height 7
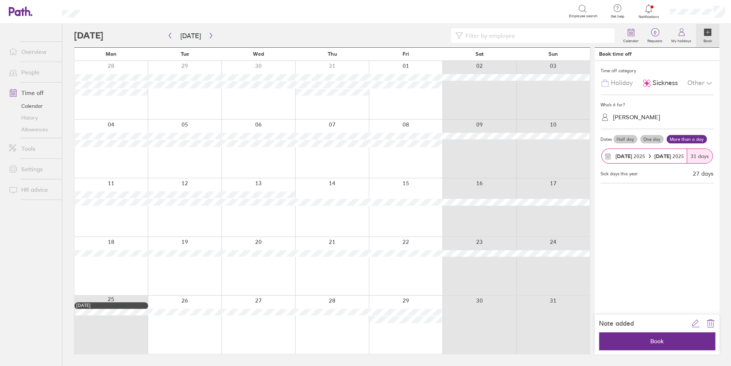
click at [589, 345] on button "Book" at bounding box center [657, 341] width 116 height 18
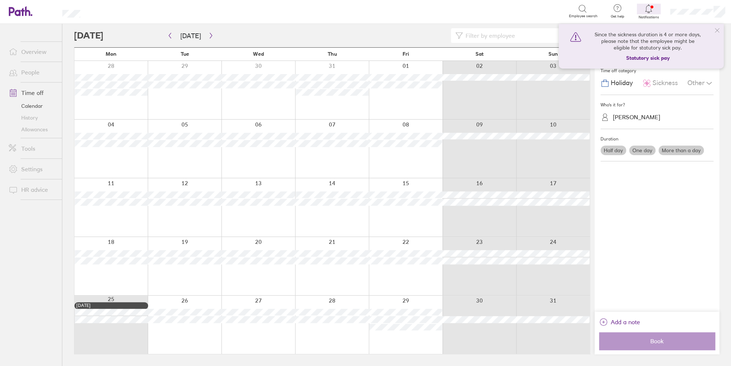
click at [589, 30] on icon at bounding box center [718, 31] width 6 height 6
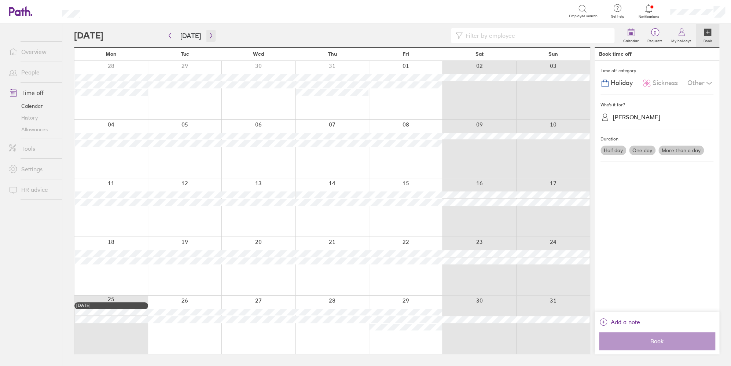
click at [208, 36] on icon "button" at bounding box center [211, 36] width 6 height 6
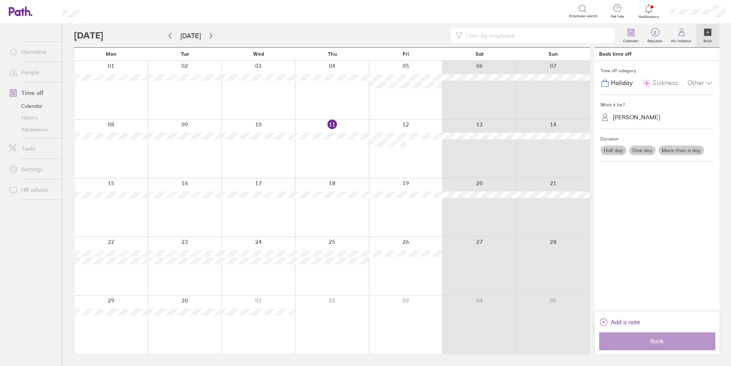
click at [35, 127] on link "Allowances" at bounding box center [32, 130] width 59 height 12
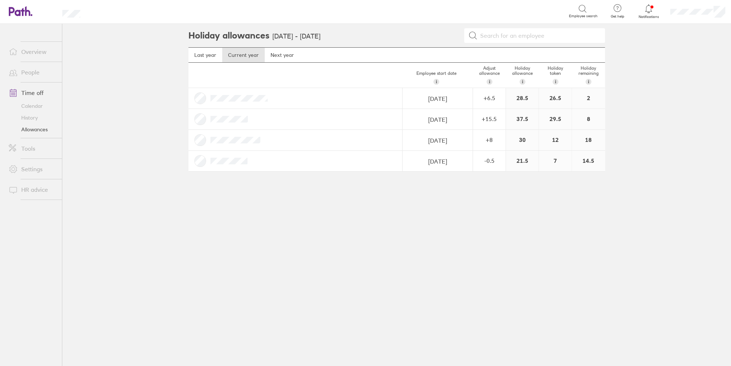
click at [35, 73] on link "People" at bounding box center [32, 72] width 59 height 15
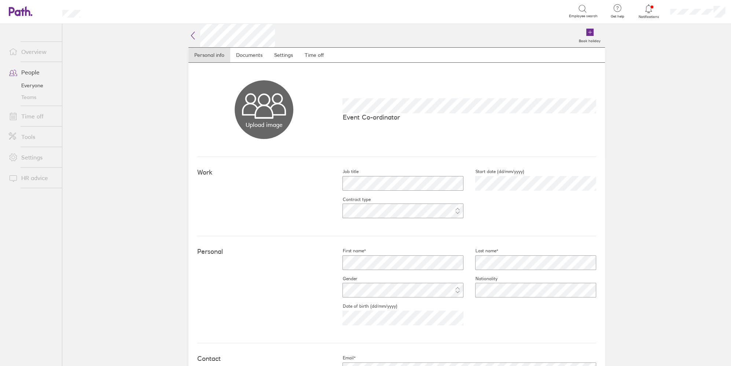
click at [314, 52] on link "Time off" at bounding box center [314, 55] width 31 height 15
